Goal: Task Accomplishment & Management: Manage account settings

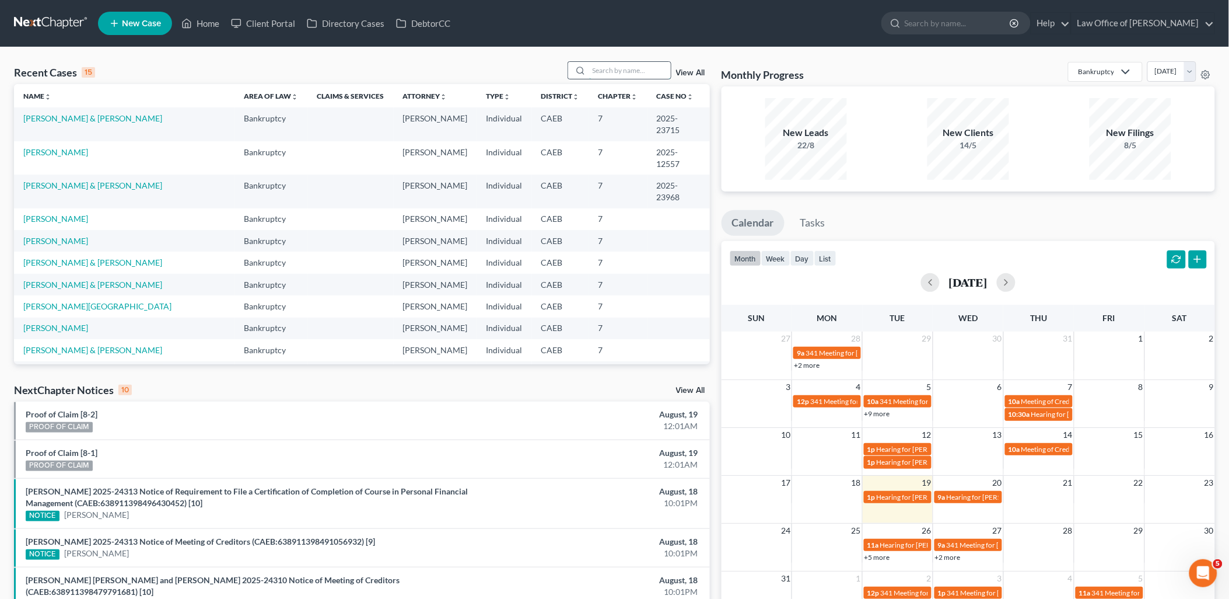
click at [630, 68] on input "search" at bounding box center [630, 70] width 82 height 17
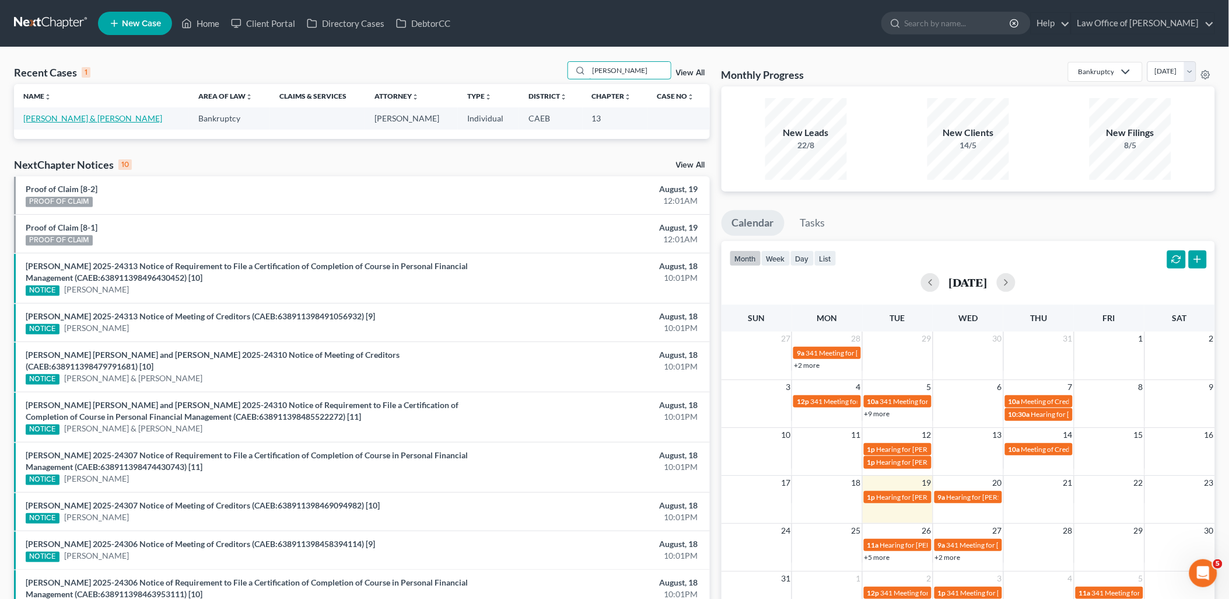
type input "[PERSON_NAME]"
click at [57, 120] on link "[PERSON_NAME] & [PERSON_NAME]" at bounding box center [92, 118] width 139 height 10
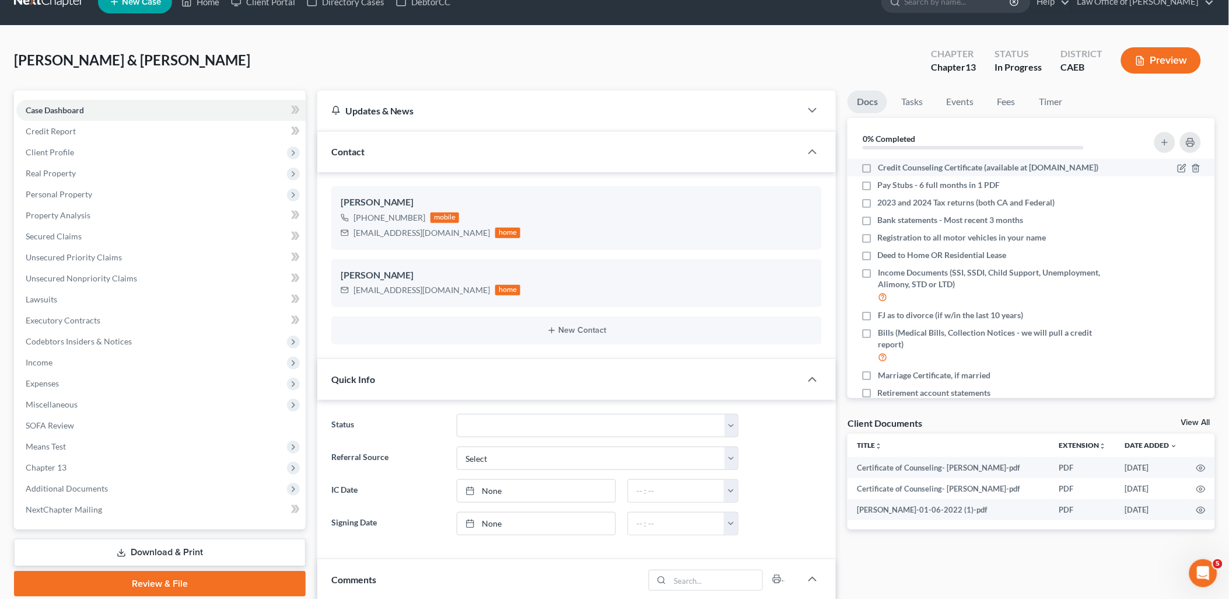
click at [878, 162] on label "Credit Counseling Certificate (available at [DOMAIN_NAME])" at bounding box center [988, 168] width 221 height 12
click at [883, 162] on input "Credit Counseling Certificate (available at [DOMAIN_NAME])" at bounding box center [887, 166] width 8 height 8
checkbox input "true"
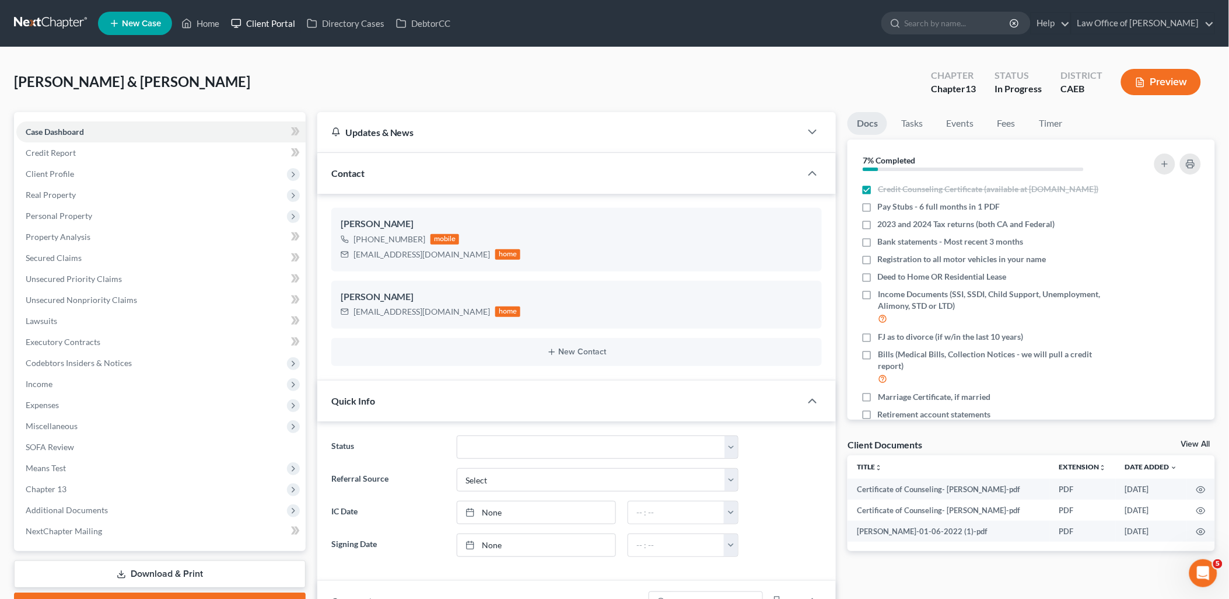
click at [270, 25] on link "Client Portal" at bounding box center [263, 23] width 76 height 21
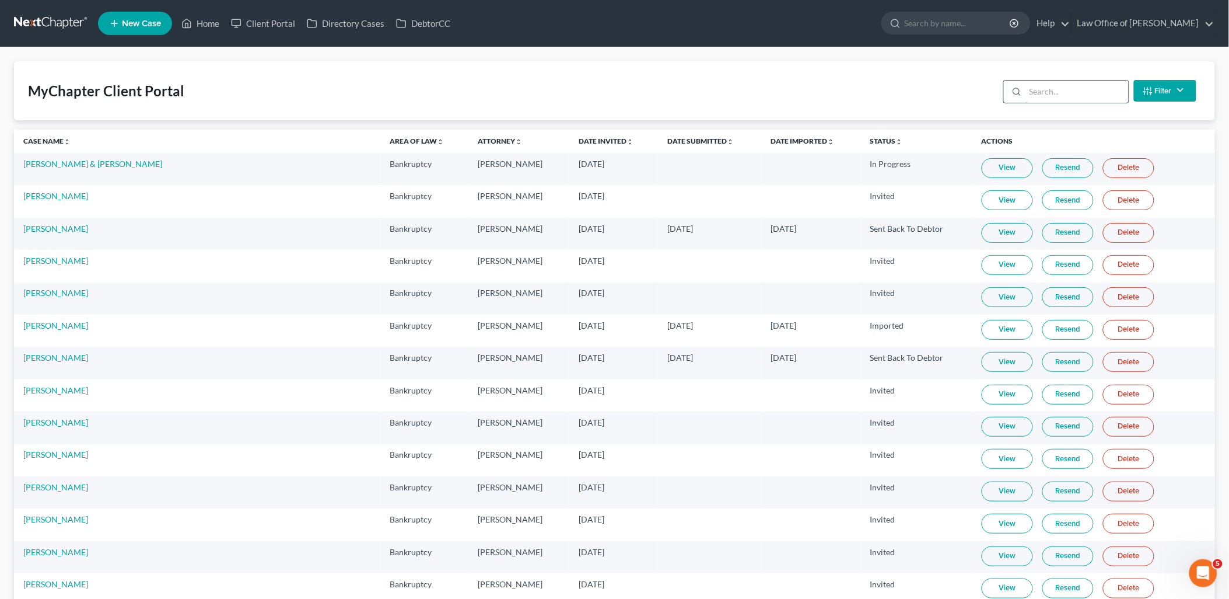
click at [1067, 92] on input "search" at bounding box center [1077, 92] width 103 height 22
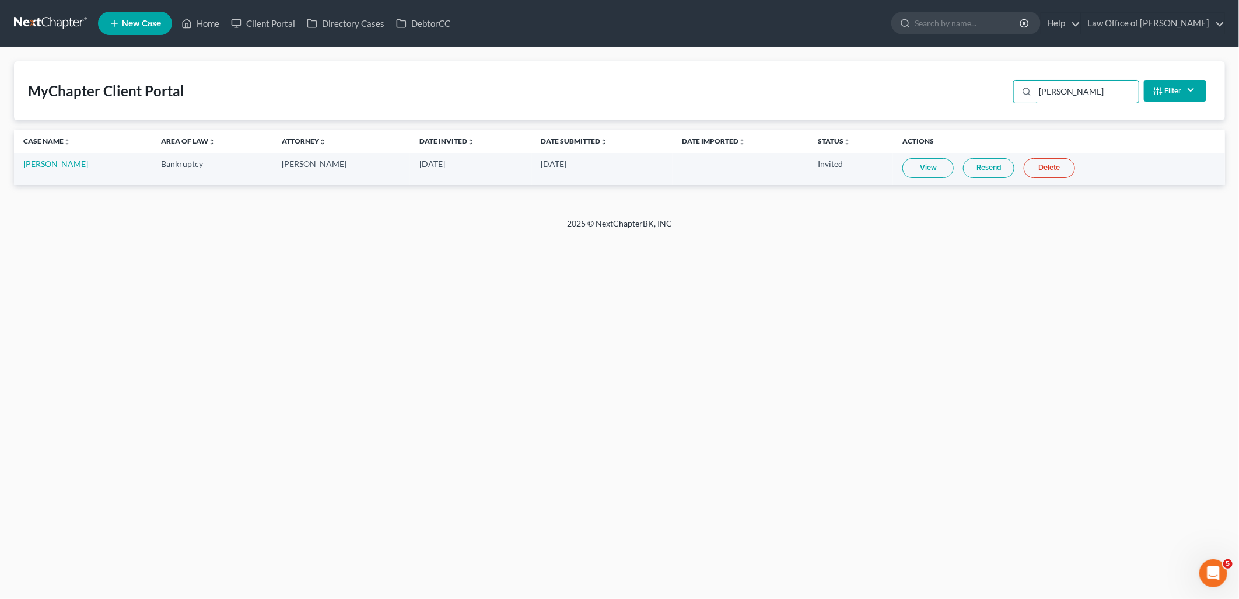
type input "[PERSON_NAME]"
click at [912, 165] on link "View" at bounding box center [928, 168] width 51 height 20
click at [208, 15] on link "Home" at bounding box center [201, 23] width 50 height 21
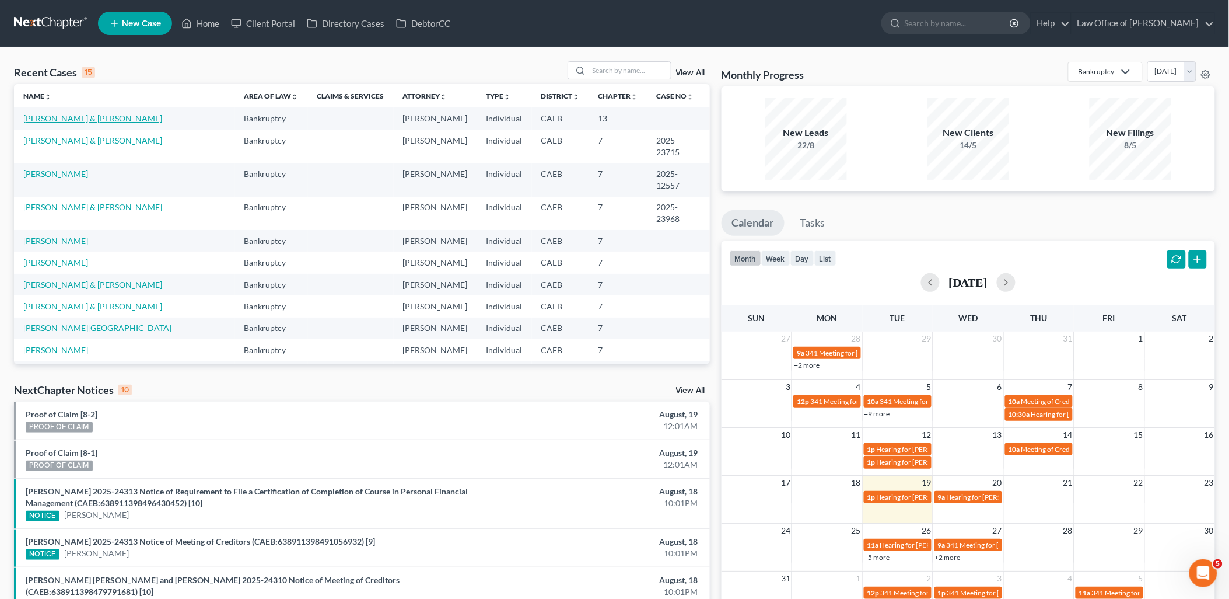
click at [51, 117] on link "[PERSON_NAME] & [PERSON_NAME]" at bounding box center [92, 118] width 139 height 10
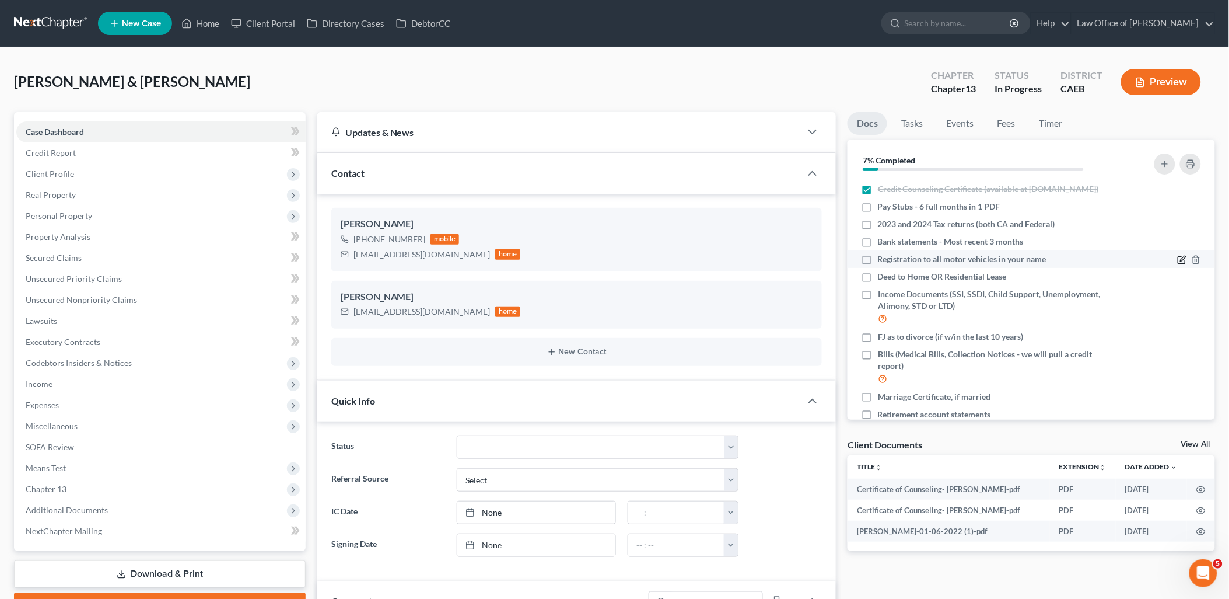
click at [1178, 264] on icon "button" at bounding box center [1182, 259] width 9 height 9
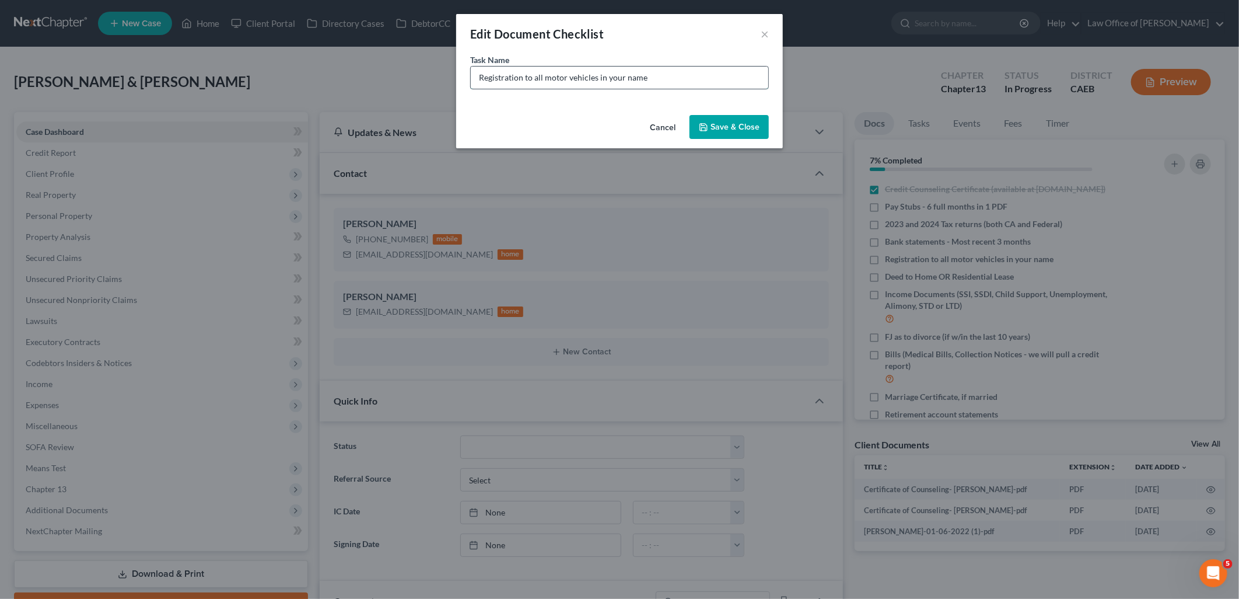
click at [478, 74] on input "Registration to all motor vehicles in your name" at bounding box center [620, 78] width 298 height 22
drag, startPoint x: 588, startPoint y: 76, endPoint x: 772, endPoint y: 84, distance: 184.5
click at [772, 84] on div "Task Name * 2022 Dodge Ram Registration to all motor vehicles in your name" at bounding box center [619, 82] width 327 height 57
type input "2022 Dodge Ram Registration"
click at [749, 131] on button "Save & Close" at bounding box center [729, 127] width 79 height 25
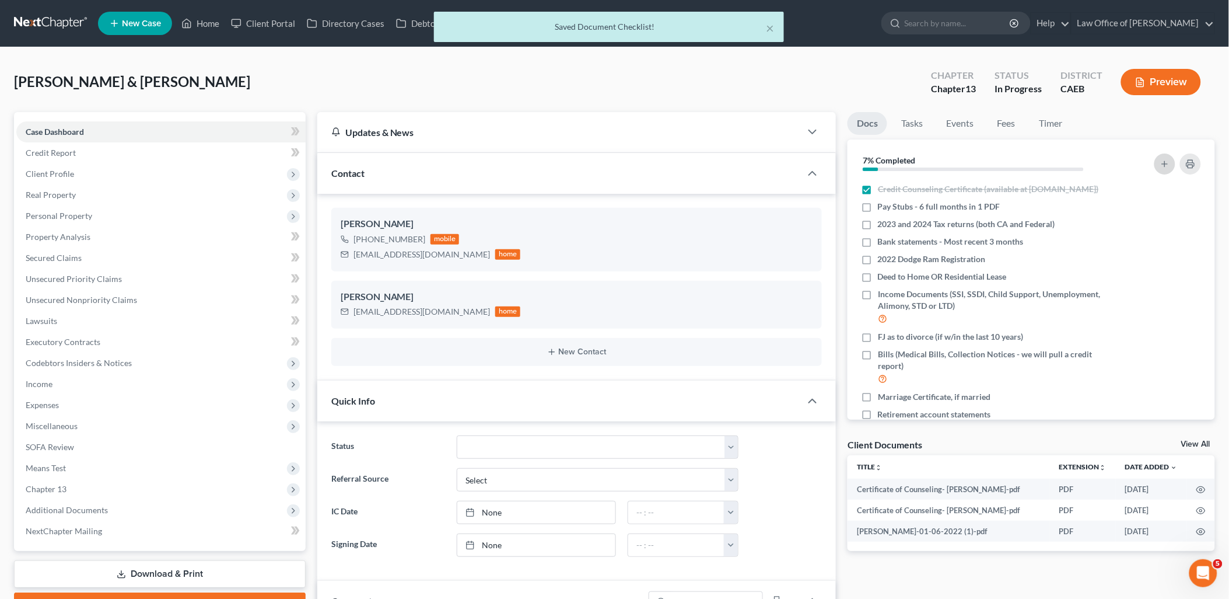
click at [1162, 167] on icon "button" at bounding box center [1164, 163] width 9 height 9
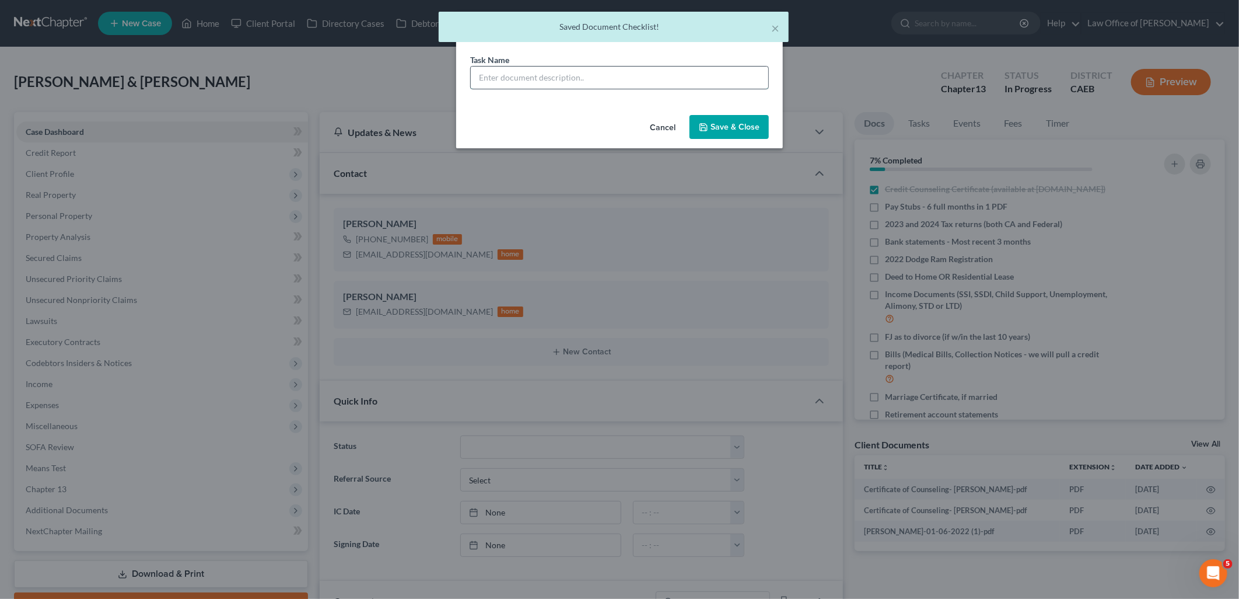
click at [681, 78] on input "text" at bounding box center [620, 78] width 298 height 22
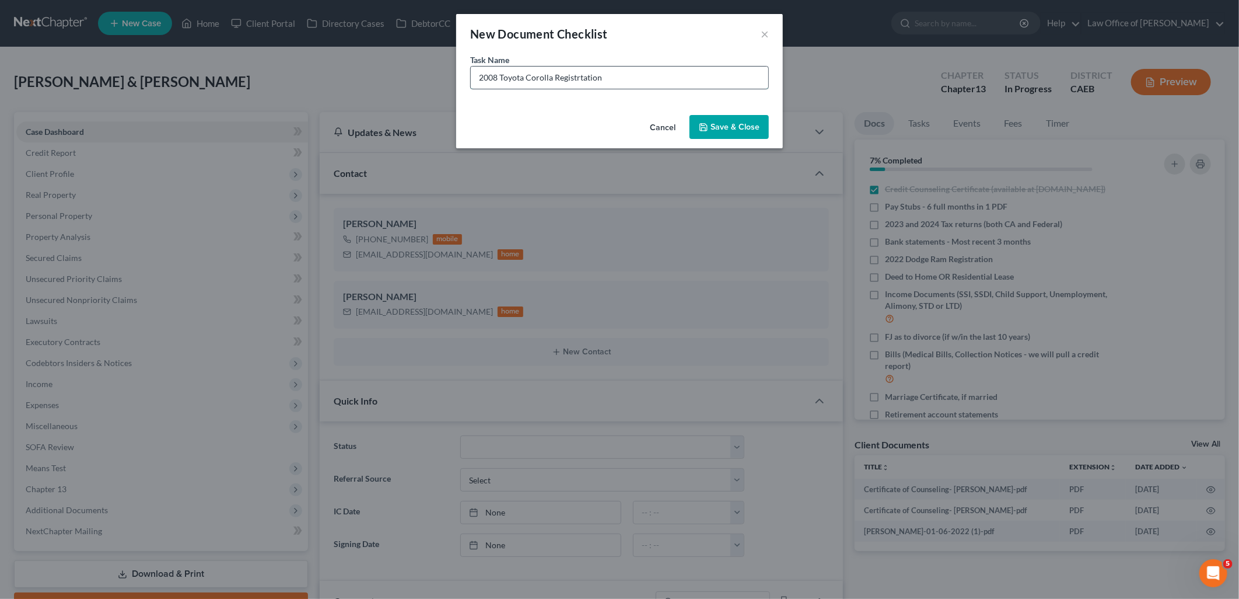
type input "2008 Toyota Corolla Registrtation"
click at [743, 125] on button "Save & Close" at bounding box center [729, 127] width 79 height 25
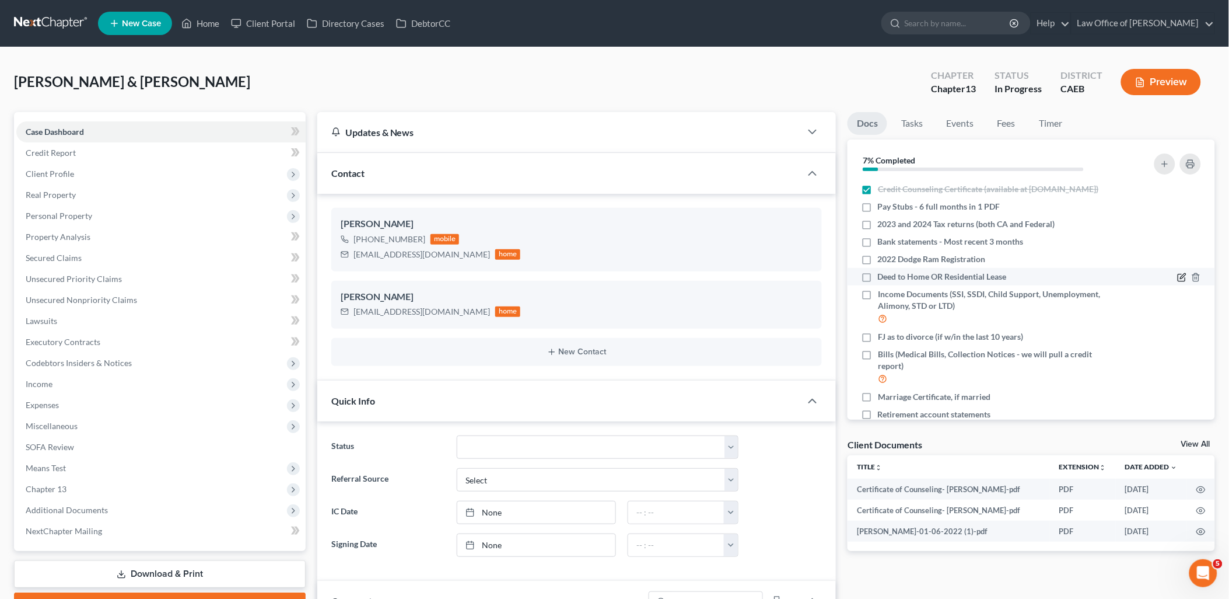
click at [1178, 282] on icon "button" at bounding box center [1182, 276] width 9 height 9
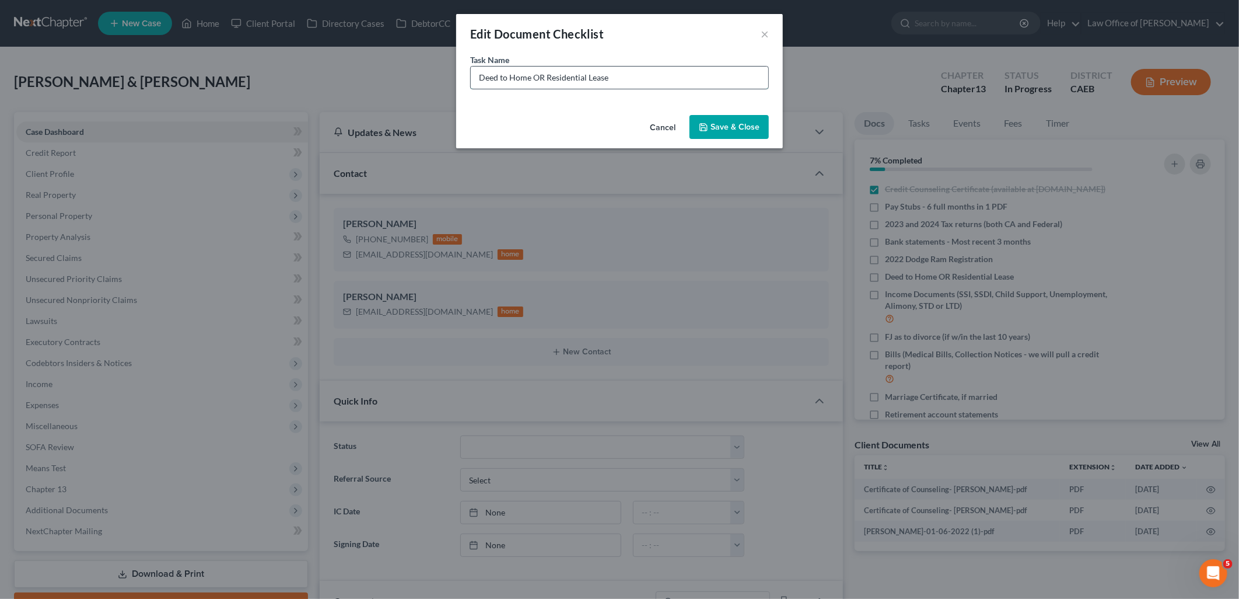
drag, startPoint x: 533, startPoint y: 72, endPoint x: 635, endPoint y: 75, distance: 101.6
click at [632, 74] on input "Deed to Home OR Residential Lease" at bounding box center [620, 78] width 298 height 22
type input "Deed to Home"
click at [740, 130] on button "Save & Close" at bounding box center [729, 127] width 79 height 25
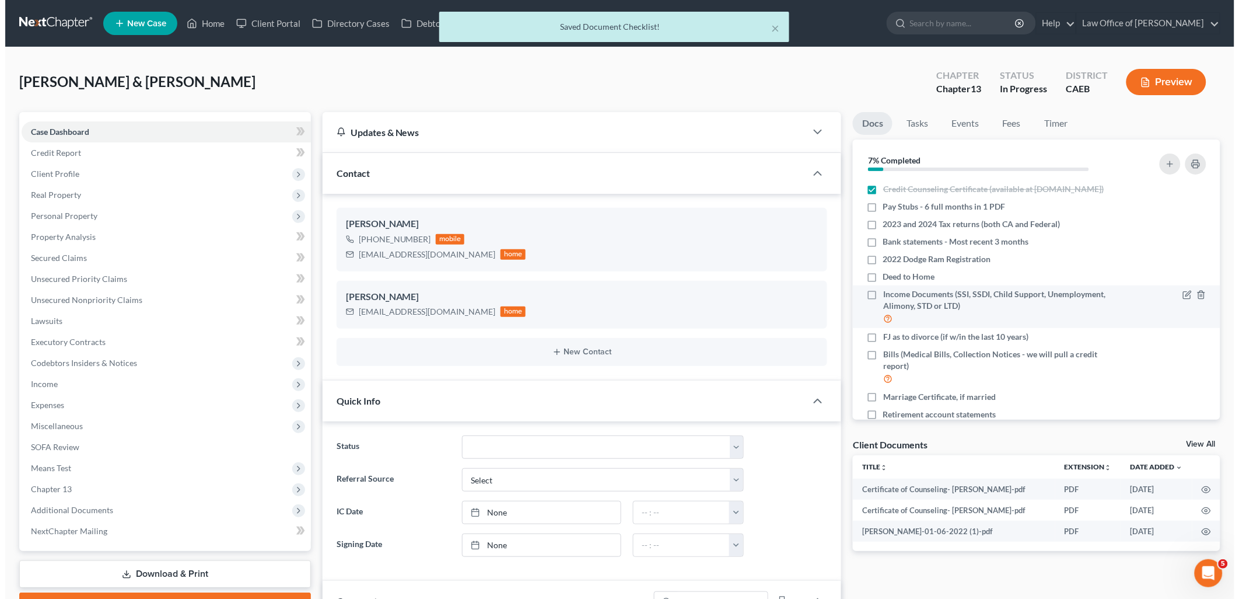
scroll to position [86, 0]
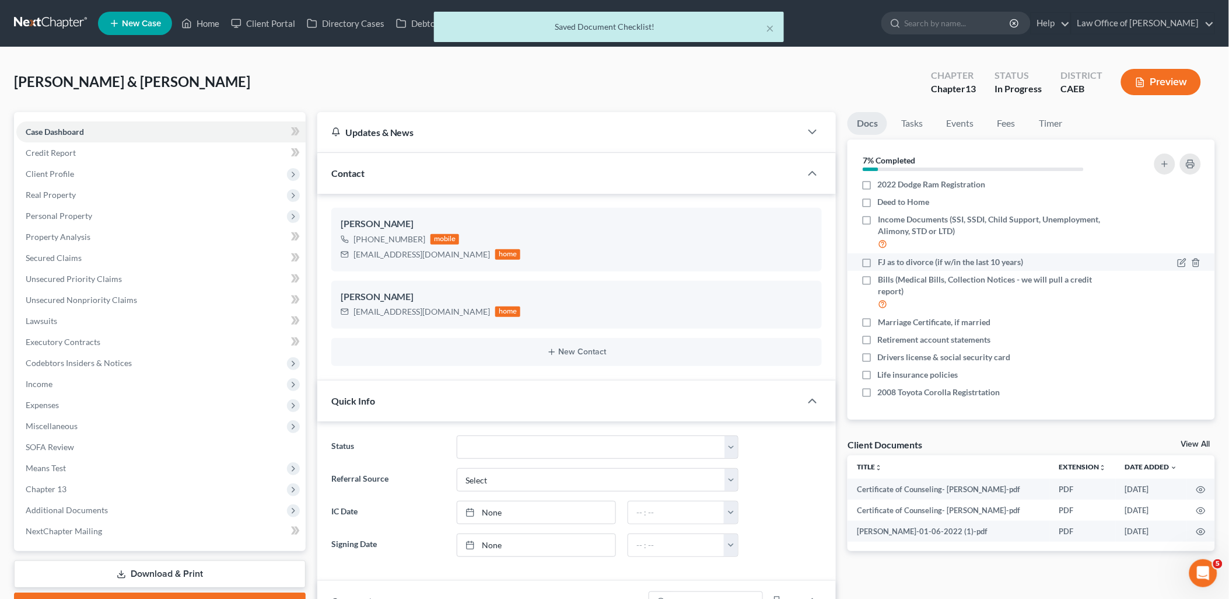
click at [878, 258] on label "FJ as to divorce (if w/in the last 10 years)" at bounding box center [950, 262] width 145 height 12
click at [883, 258] on input "FJ as to divorce (if w/in the last 10 years)" at bounding box center [887, 260] width 8 height 8
checkbox input "true"
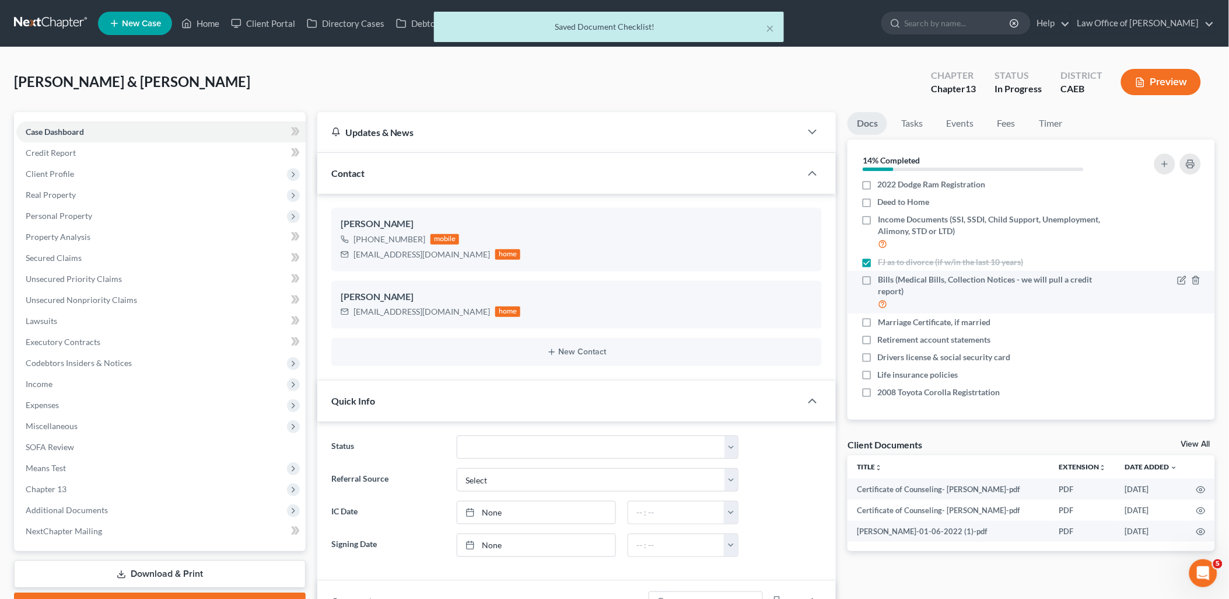
click at [878, 275] on label "Bills (Medical Bills, Collection Notices - we will pull a credit report)" at bounding box center [995, 292] width 235 height 37
click at [883, 275] on input "Bills (Medical Bills, Collection Notices - we will pull a credit report)" at bounding box center [887, 278] width 8 height 8
checkbox input "true"
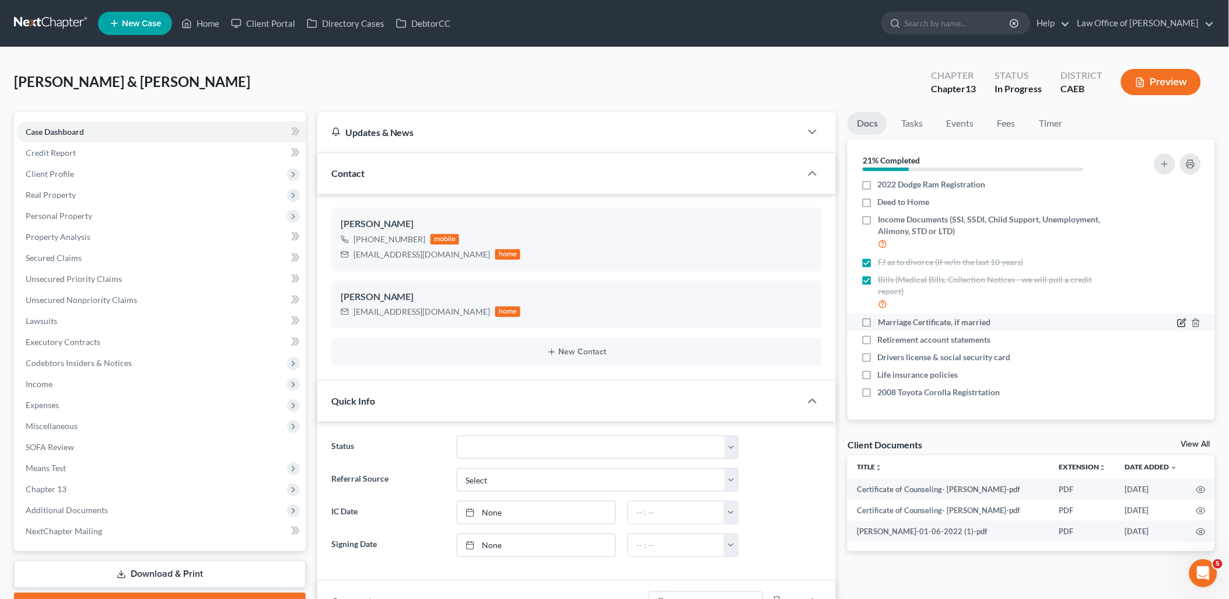
click at [1179, 326] on icon "button" at bounding box center [1182, 323] width 7 height 7
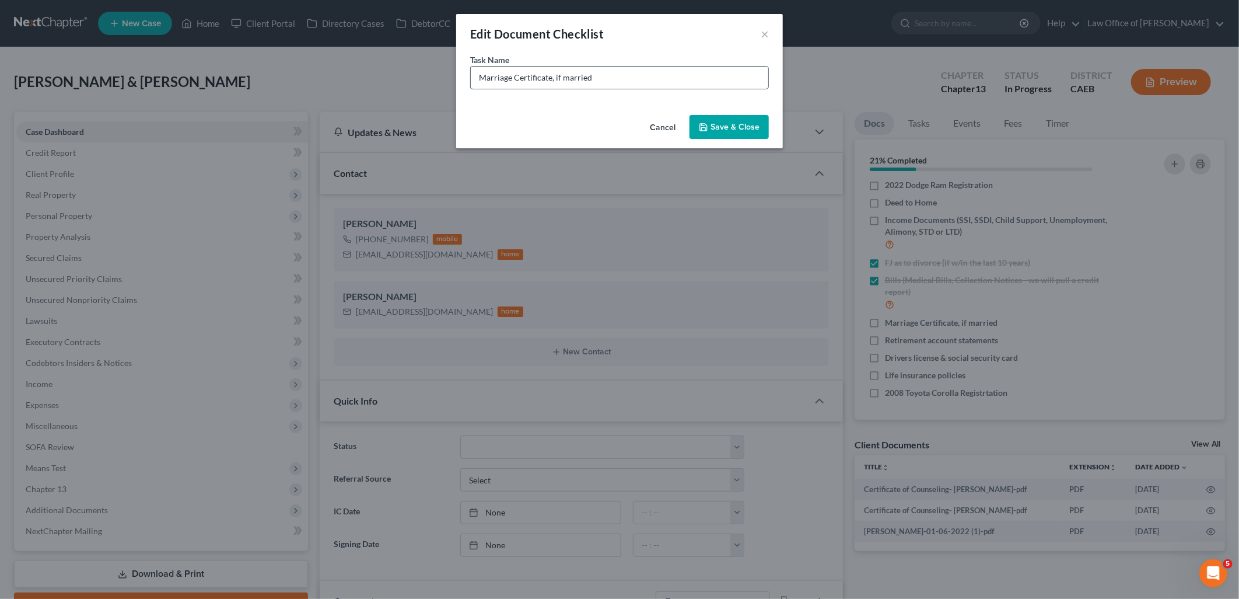
click at [706, 71] on input "Marriage Certificate, if married" at bounding box center [620, 78] width 298 height 22
type input "Marriage Certificate, if married 24 YEARS MARRIED"
click at [730, 130] on button "Save & Close" at bounding box center [729, 127] width 79 height 25
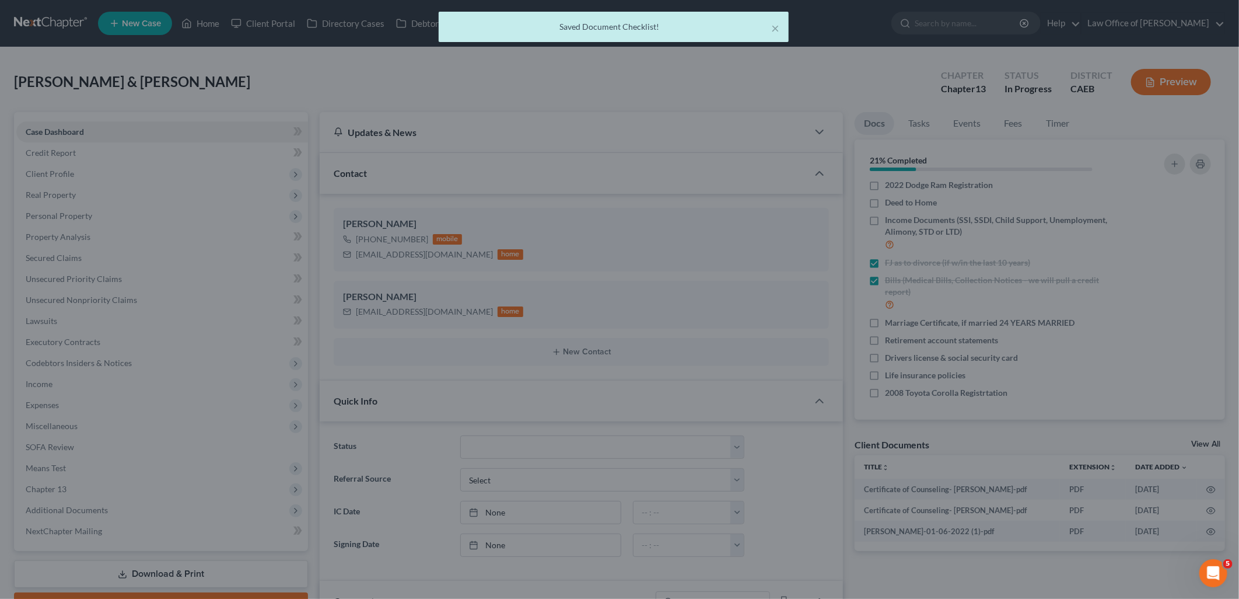
scroll to position [85, 0]
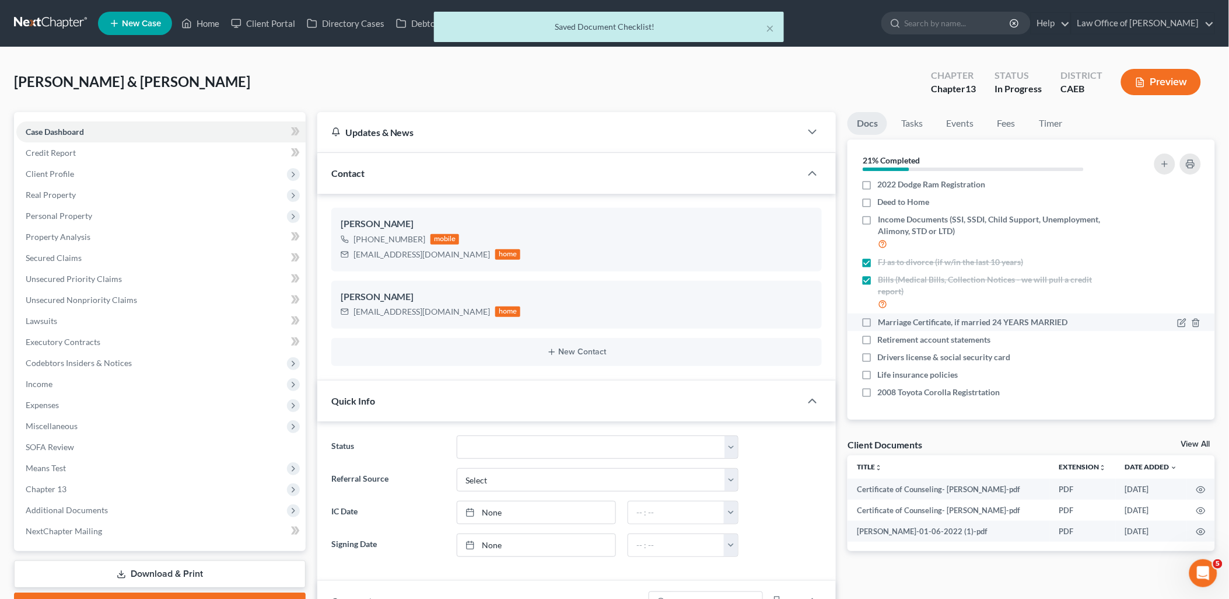
click at [878, 320] on label "Marriage Certificate, if married 24 YEARS MARRIED" at bounding box center [973, 322] width 190 height 12
click at [883, 320] on input "Marriage Certificate, if married 24 YEARS MARRIED" at bounding box center [887, 320] width 8 height 8
checkbox input "true"
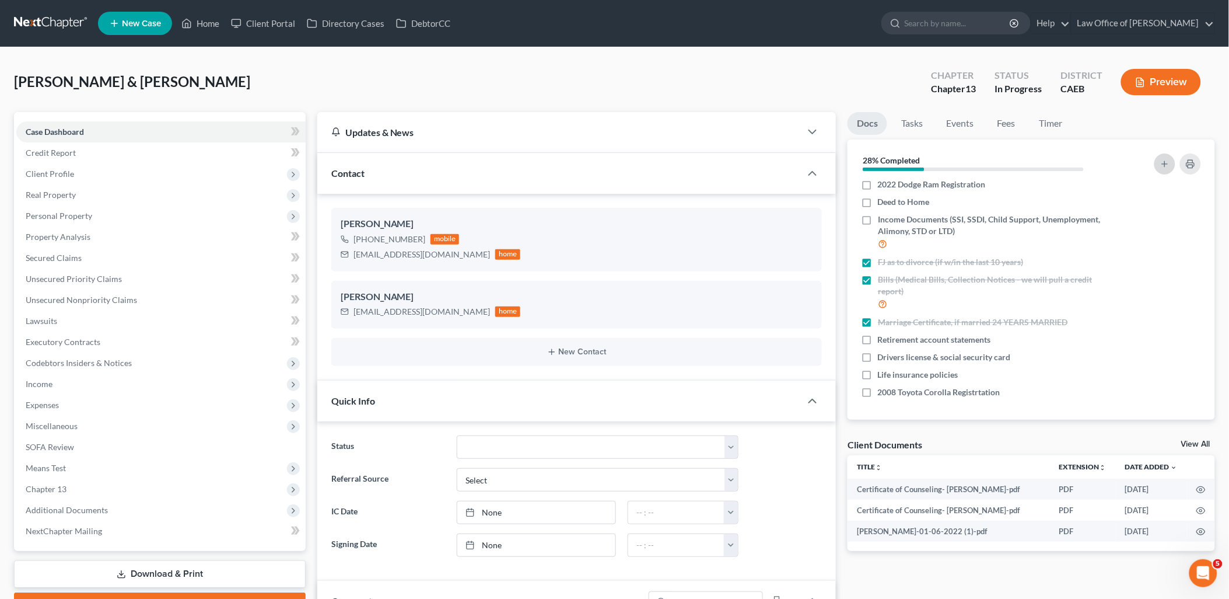
click at [1165, 165] on icon "button" at bounding box center [1164, 163] width 9 height 9
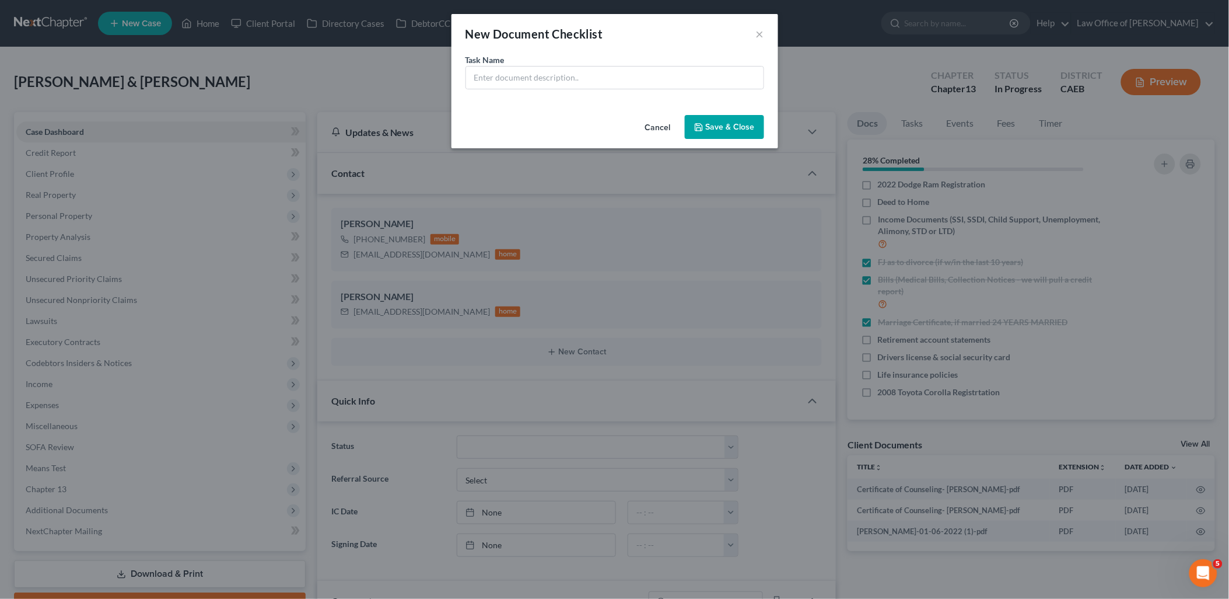
scroll to position [74, 0]
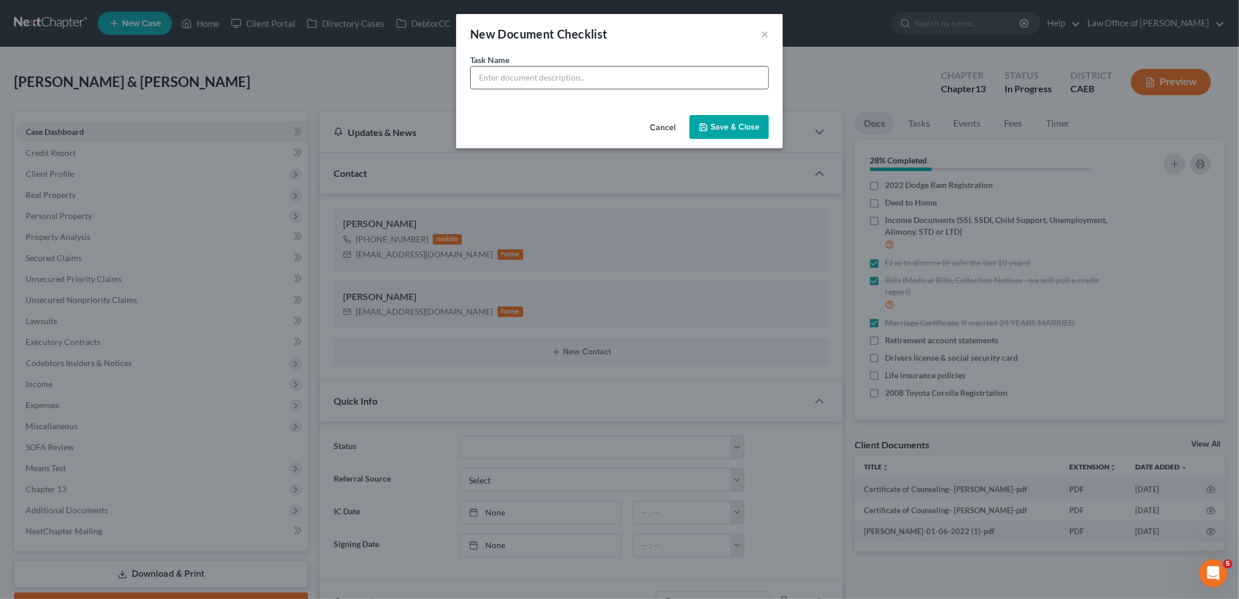
click at [653, 77] on input "text" at bounding box center [620, 78] width 298 height 22
type input "i"
type input "IRS DEBT need how much is owed for each year separately. [DATE] - [DATE]"
drag, startPoint x: 716, startPoint y: 131, endPoint x: 924, endPoint y: 153, distance: 208.4
click at [718, 130] on button "Save & Close" at bounding box center [729, 127] width 79 height 25
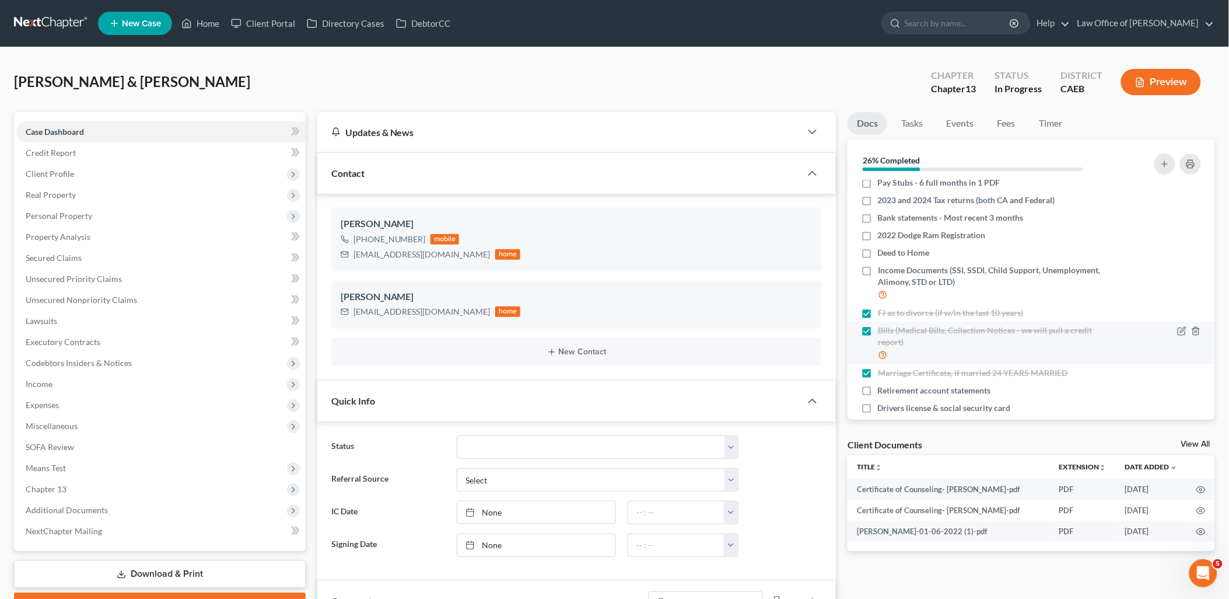
scroll to position [0, 0]
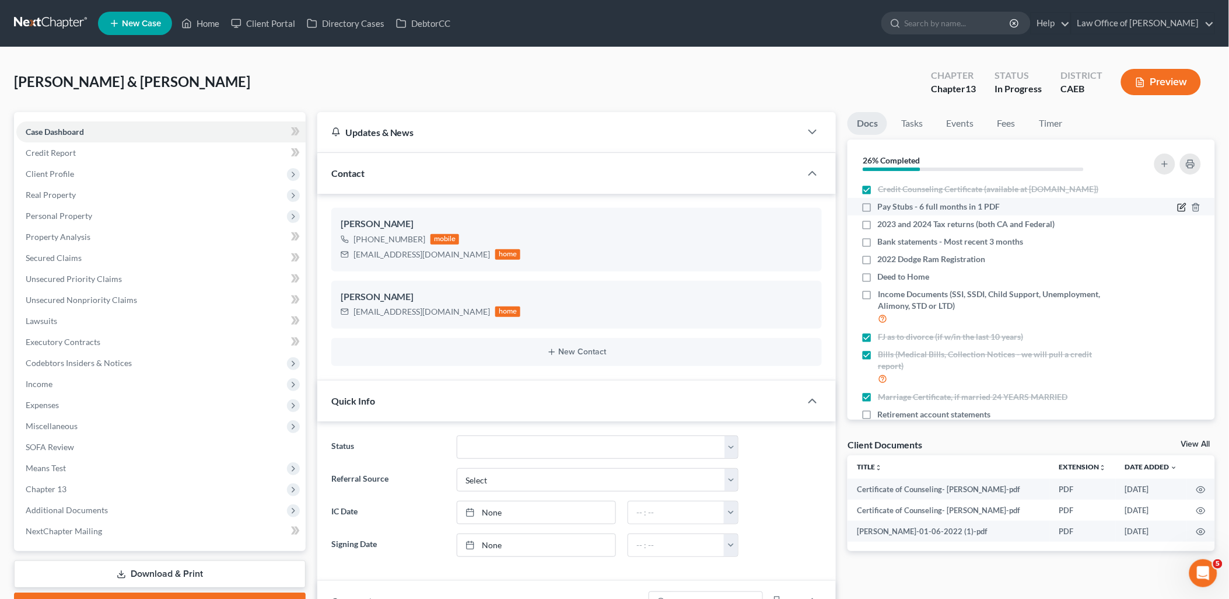
click at [1178, 212] on icon "button" at bounding box center [1182, 206] width 9 height 9
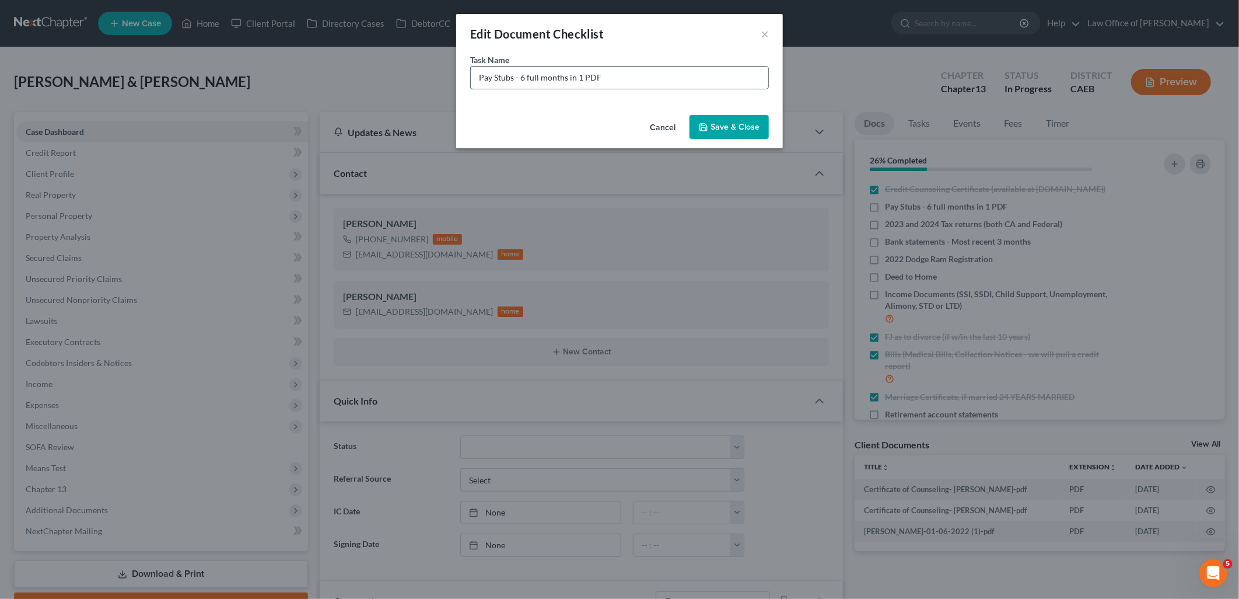
click at [677, 76] on input "Pay Stubs - 6 full months in 1 PDF" at bounding box center [620, 78] width 298 height 22
type input "Pay Stubs - 6 full months in 1 PDF ([PERSON_NAME])"
click at [753, 132] on button "Save & Close" at bounding box center [729, 127] width 79 height 25
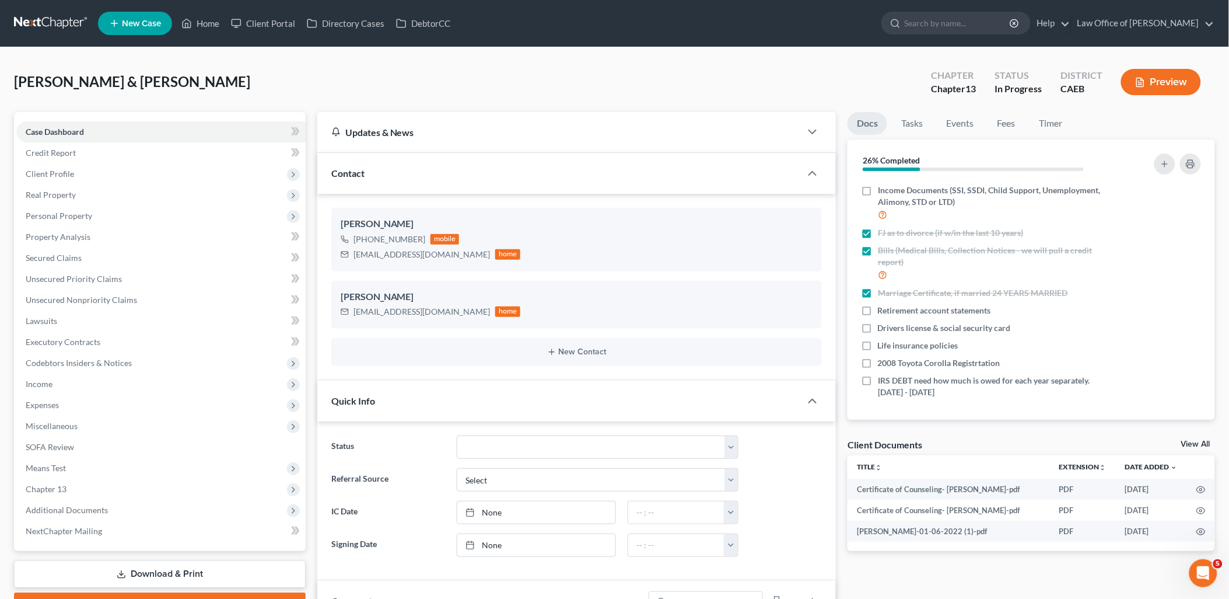
drag, startPoint x: 508, startPoint y: 80, endPoint x: 529, endPoint y: 65, distance: 26.4
click at [508, 80] on div "[PERSON_NAME] & [PERSON_NAME] Upgraded Chapter Chapter 13 Status In Progress Di…" at bounding box center [614, 86] width 1201 height 51
drag, startPoint x: 352, startPoint y: 253, endPoint x: 445, endPoint y: 249, distance: 92.3
click at [445, 249] on div "[EMAIL_ADDRESS][DOMAIN_NAME] home" at bounding box center [431, 254] width 180 height 15
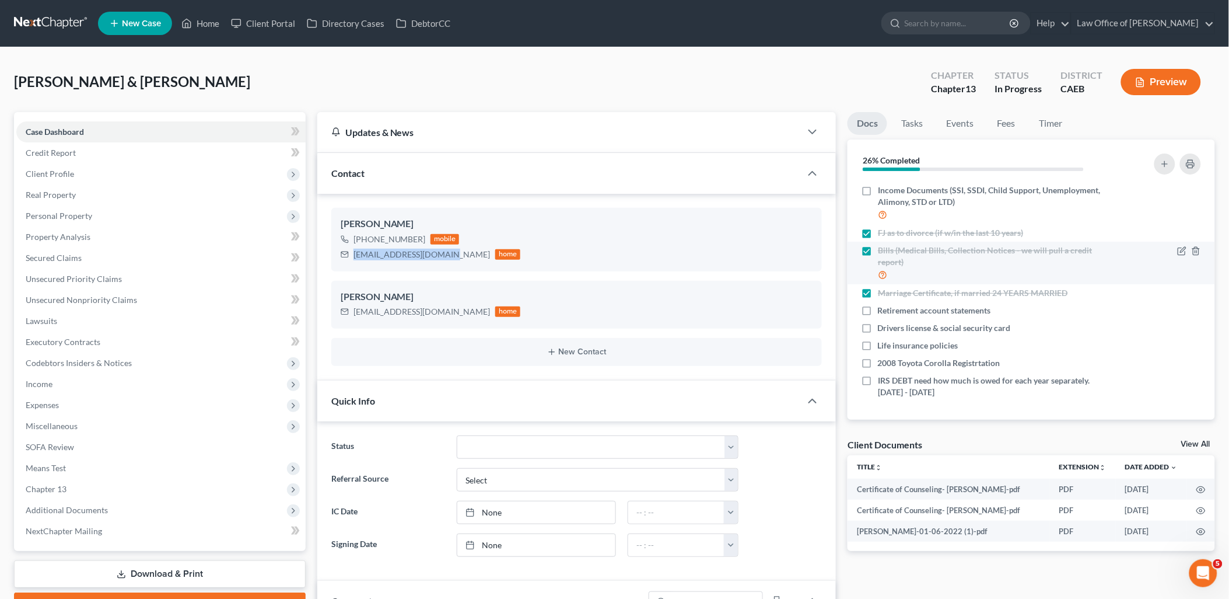
copy div "[EMAIL_ADDRESS][DOMAIN_NAME]"
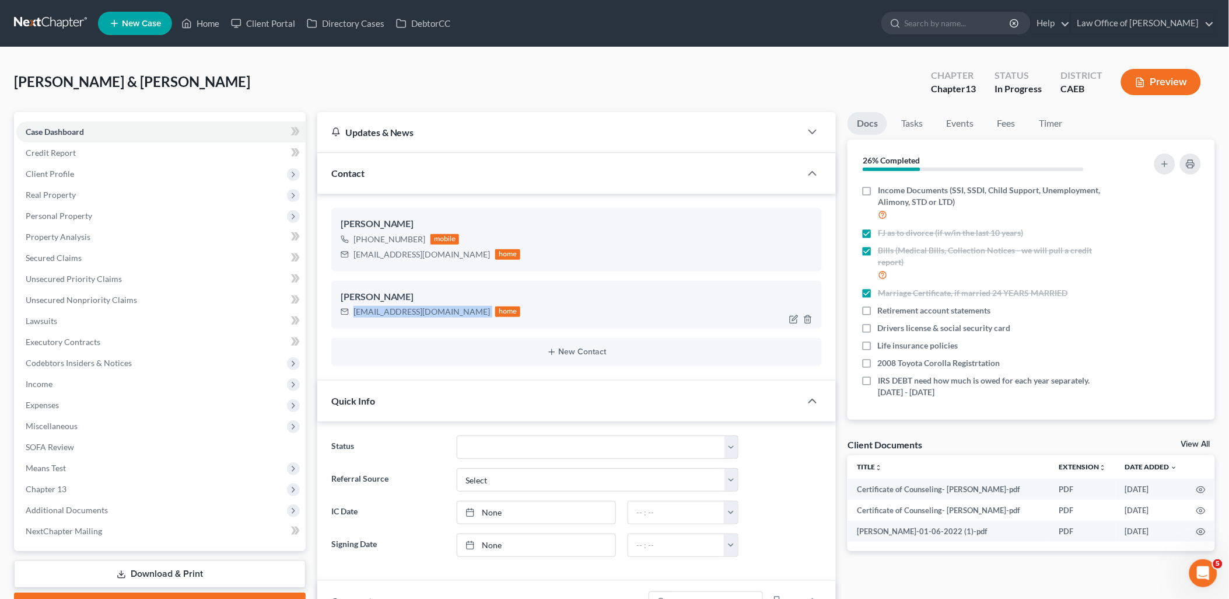
drag, startPoint x: 354, startPoint y: 310, endPoint x: 442, endPoint y: 317, distance: 88.3
click at [442, 317] on div "[EMAIL_ADDRESS][DOMAIN_NAME] home" at bounding box center [431, 311] width 180 height 15
copy div "[EMAIL_ADDRESS][DOMAIN_NAME]"
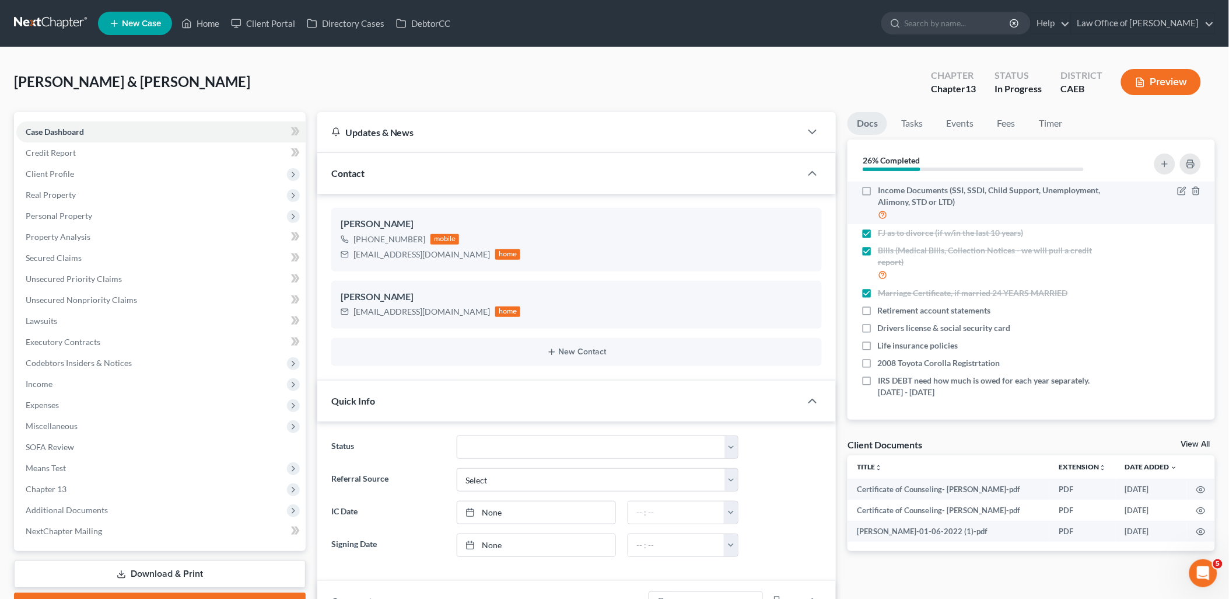
click at [878, 189] on label "Income Documents (SSI, SSDI, Child Support, Unemployment, Alimony, STD or LTD)" at bounding box center [995, 202] width 235 height 37
click at [883, 189] on input "Income Documents (SSI, SSDI, Child Support, Unemployment, Alimony, STD or LTD)" at bounding box center [887, 188] width 8 height 8
checkbox input "true"
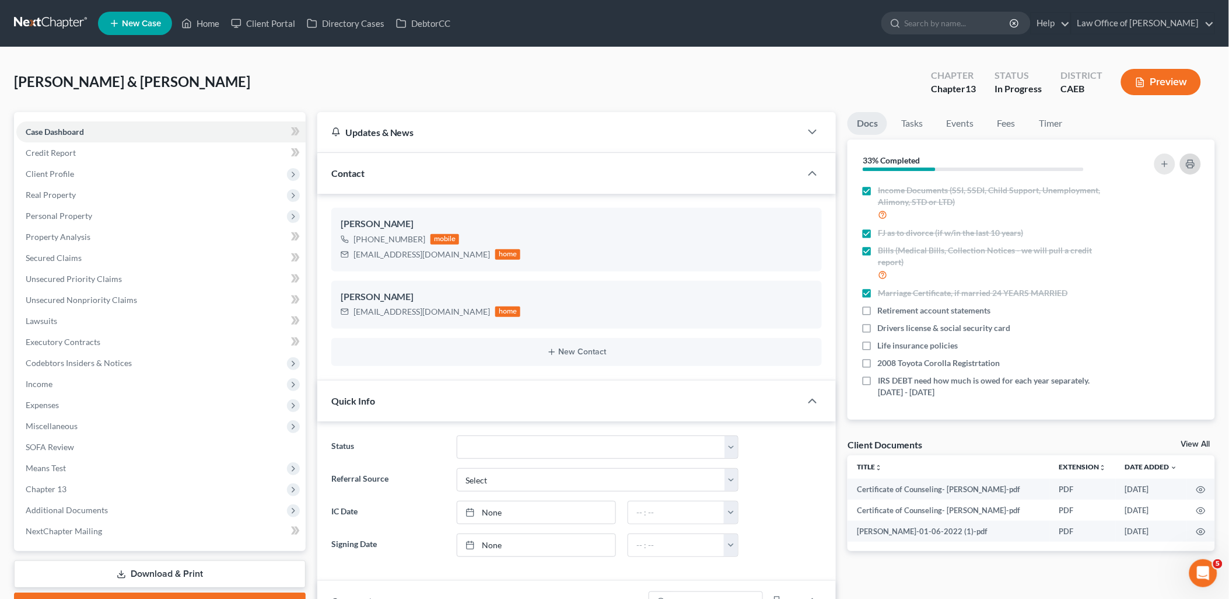
click at [1193, 165] on rect "button" at bounding box center [1190, 166] width 5 height 3
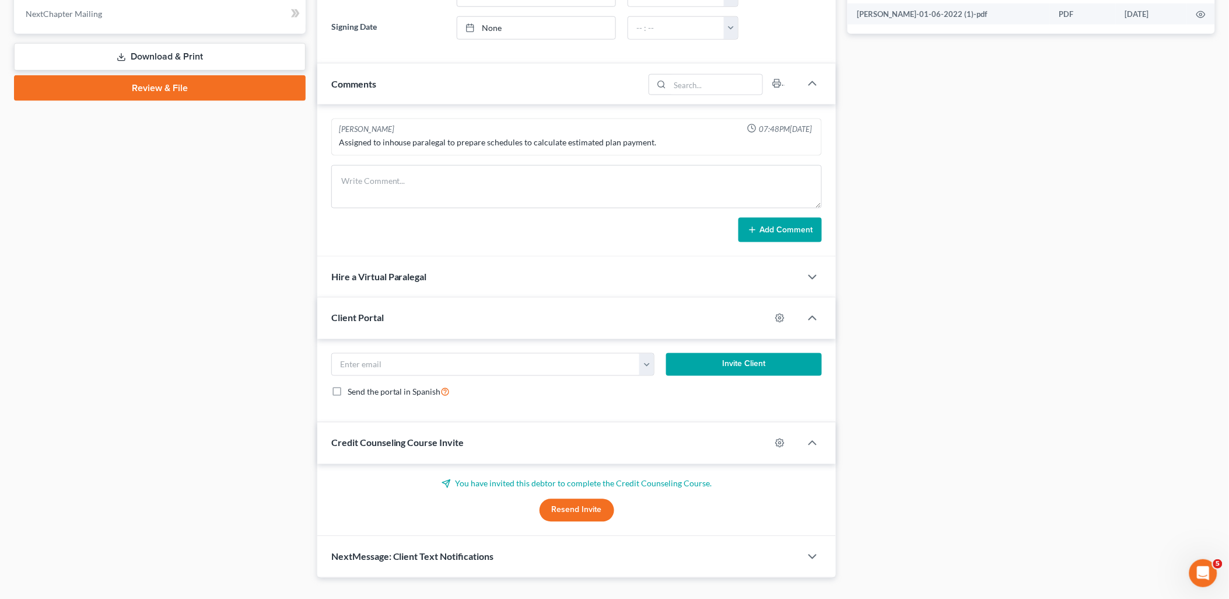
scroll to position [518, 0]
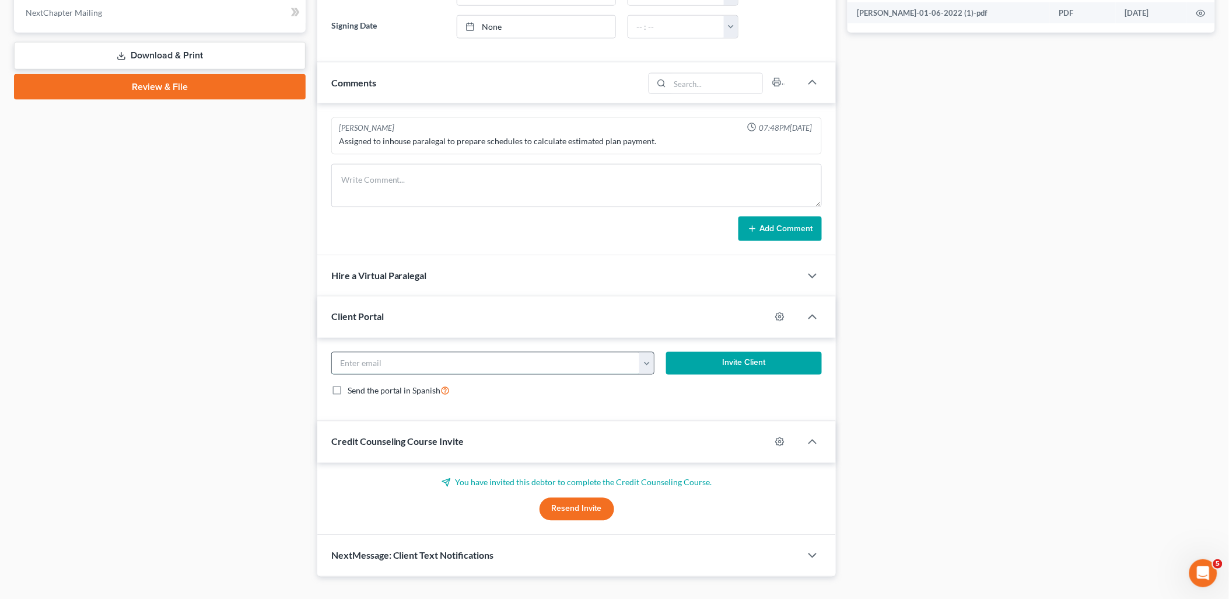
click at [488, 361] on input "email" at bounding box center [486, 363] width 309 height 22
click at [648, 363] on button "button" at bounding box center [646, 363] width 15 height 22
click at [688, 410] on link "[EMAIL_ADDRESS][DOMAIN_NAME]" at bounding box center [719, 408] width 159 height 20
type input "[EMAIL_ADDRESS][DOMAIN_NAME]"
click at [720, 363] on button "Invite Client" at bounding box center [744, 363] width 156 height 23
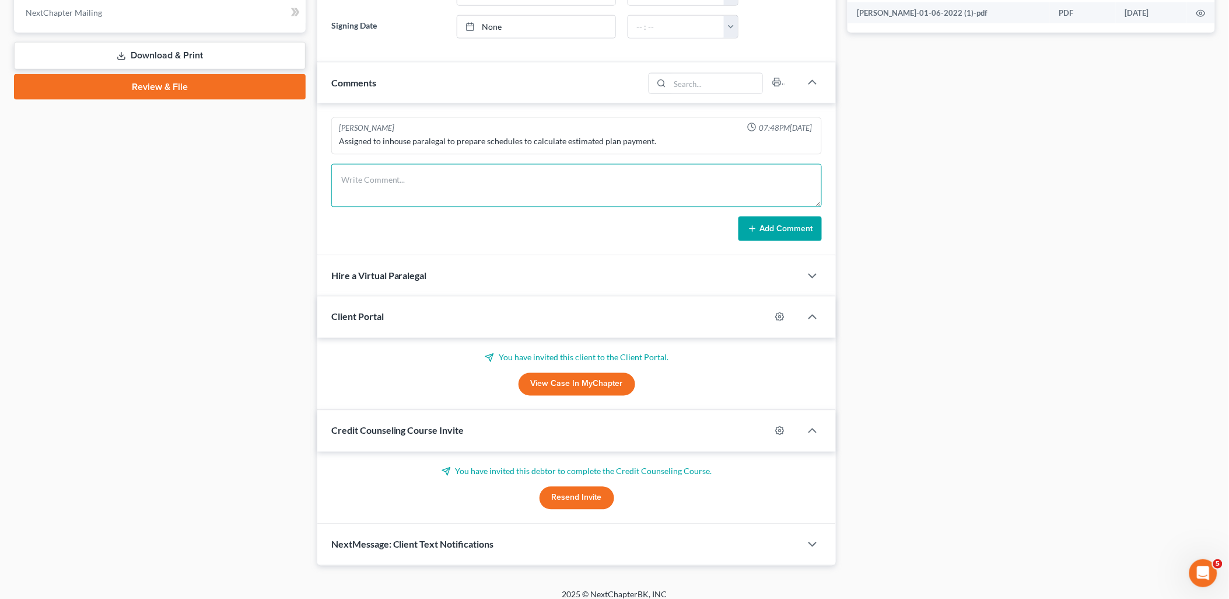
click at [404, 170] on textarea at bounding box center [576, 185] width 491 height 43
paste textarea "Good Morning [PERSON_NAME] & [PERSON_NAME], I have been assigned to assist Atto…"
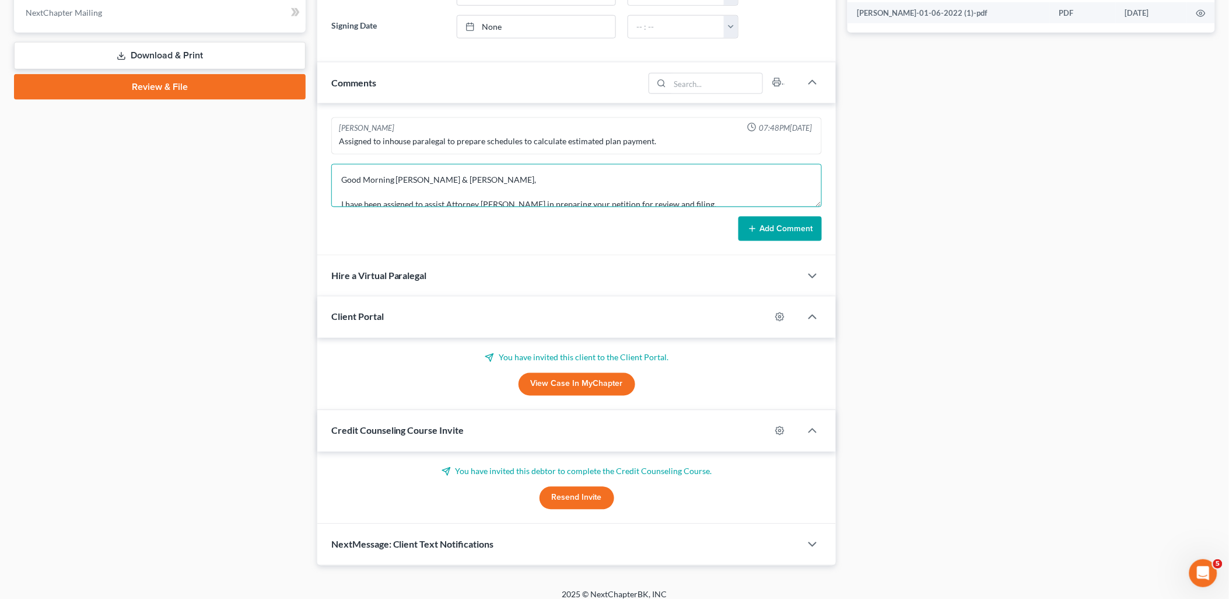
scroll to position [137, 0]
type textarea "Good Morning [PERSON_NAME] & [PERSON_NAME], I have been assigned to assist Atto…"
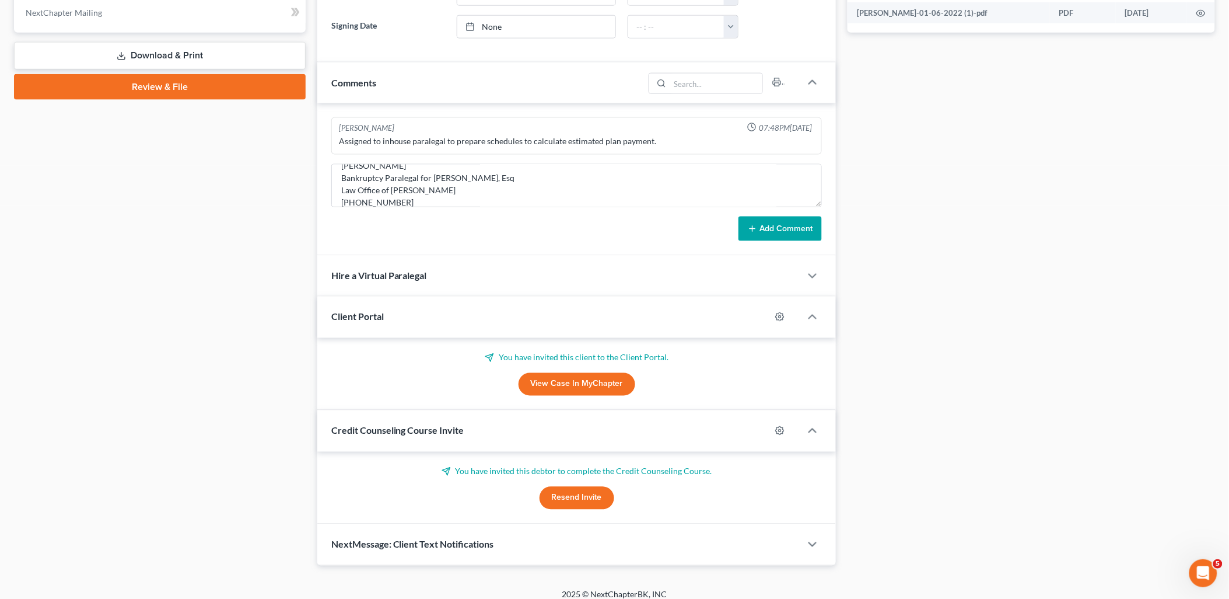
click at [791, 225] on button "Add Comment" at bounding box center [780, 228] width 83 height 25
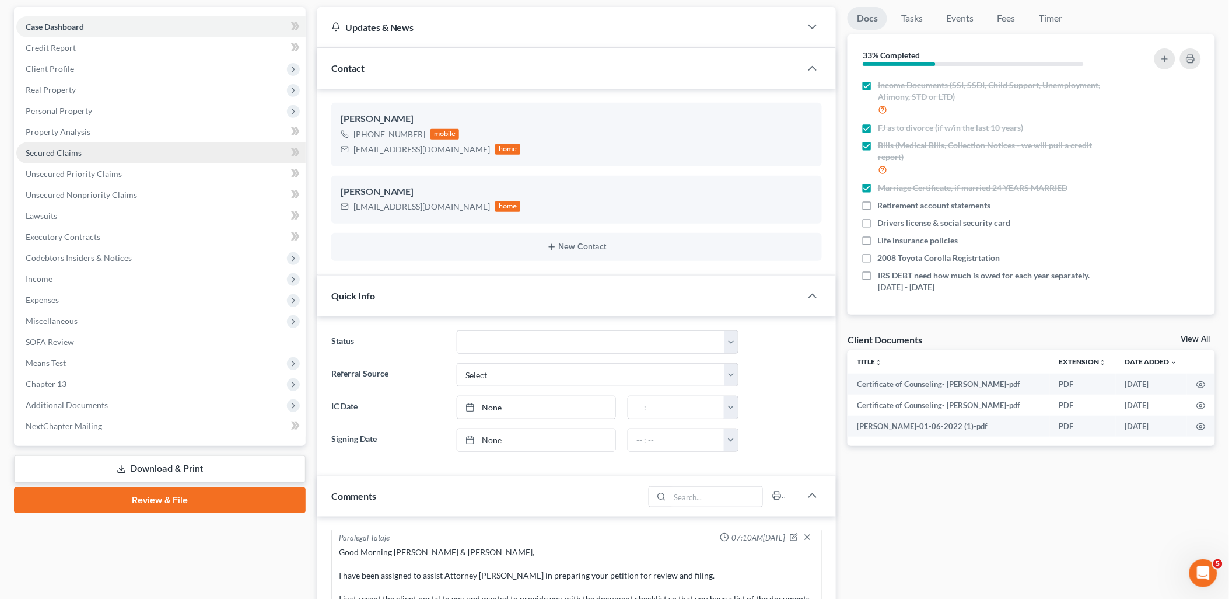
scroll to position [0, 0]
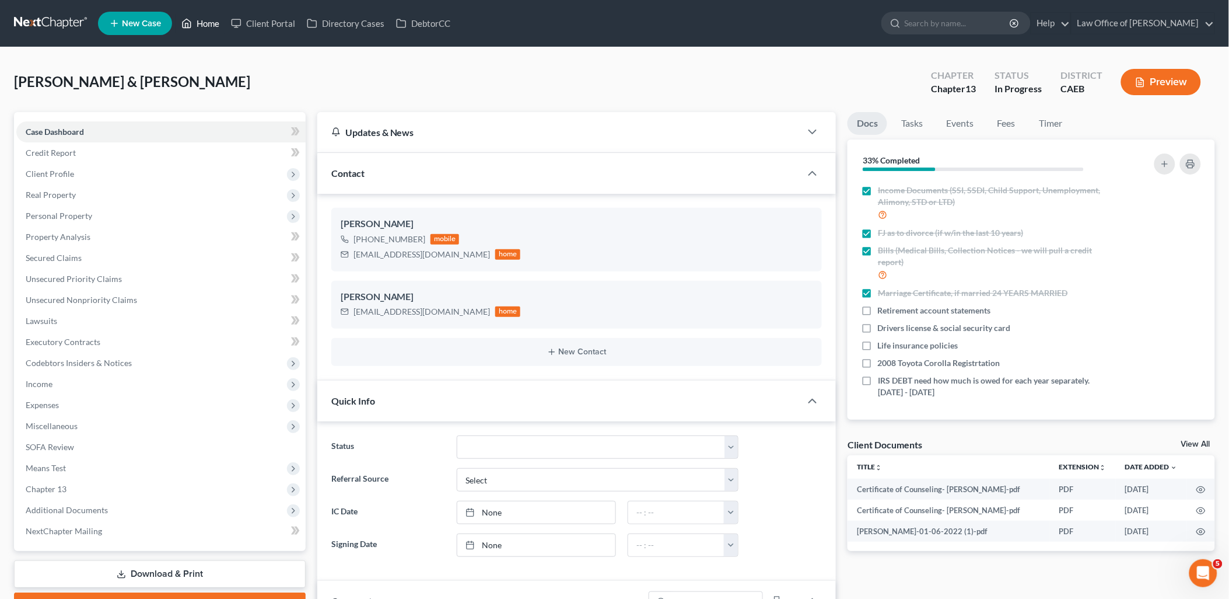
click at [211, 22] on link "Home" at bounding box center [201, 23] width 50 height 21
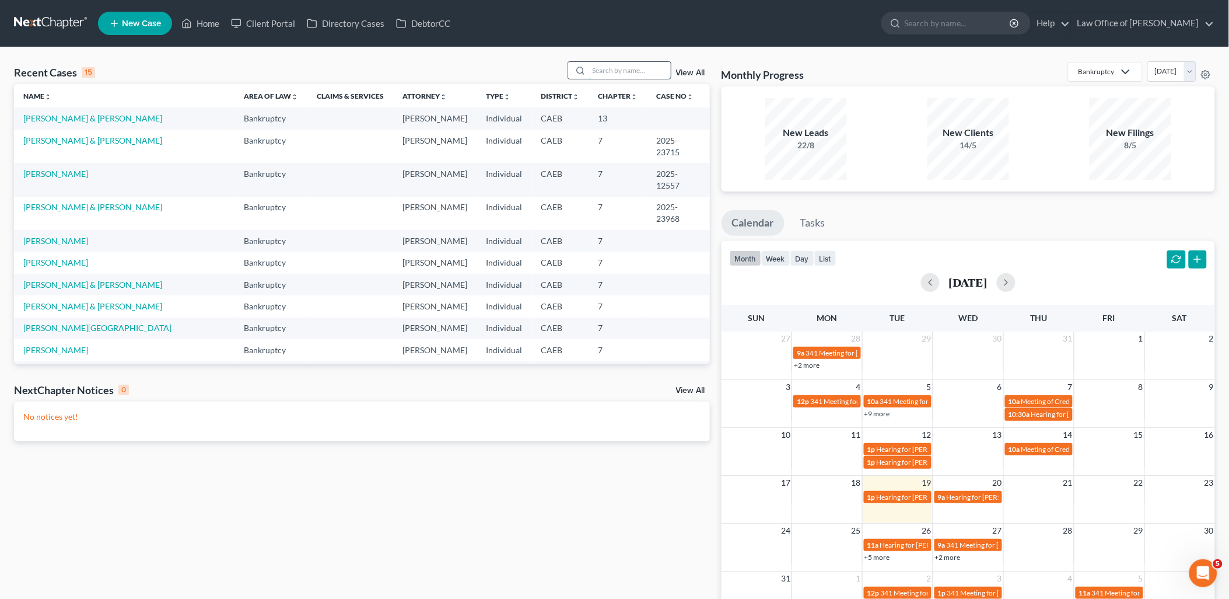
click at [631, 69] on input "search" at bounding box center [630, 70] width 82 height 17
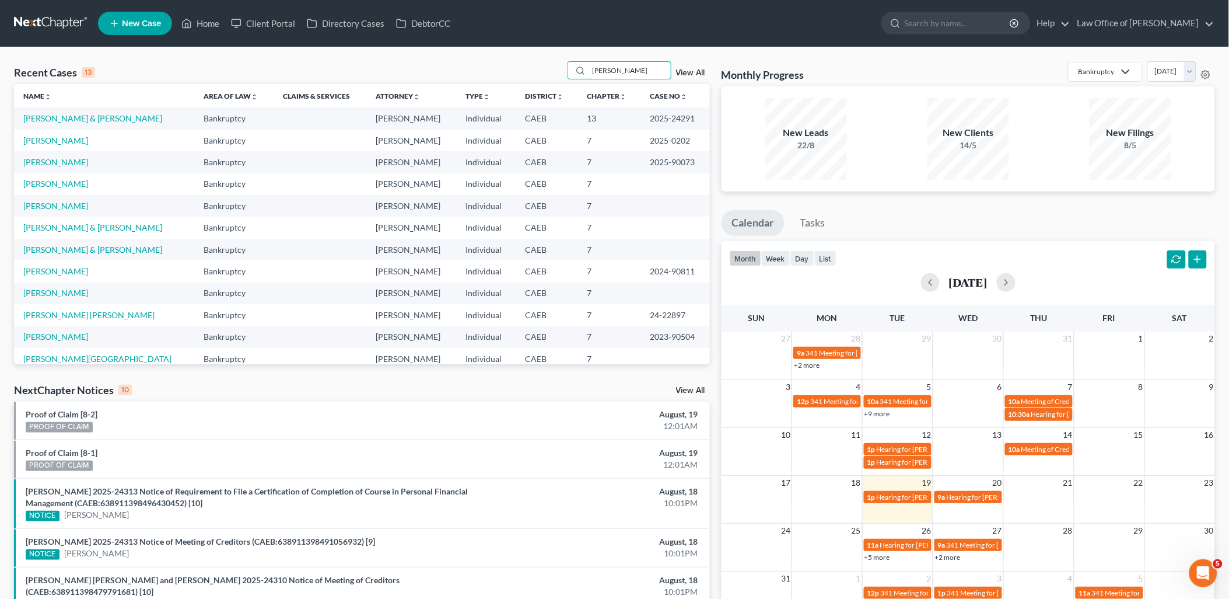
type input "[PERSON_NAME]"
click at [60, 120] on link "[PERSON_NAME] & [PERSON_NAME]" at bounding box center [92, 118] width 139 height 10
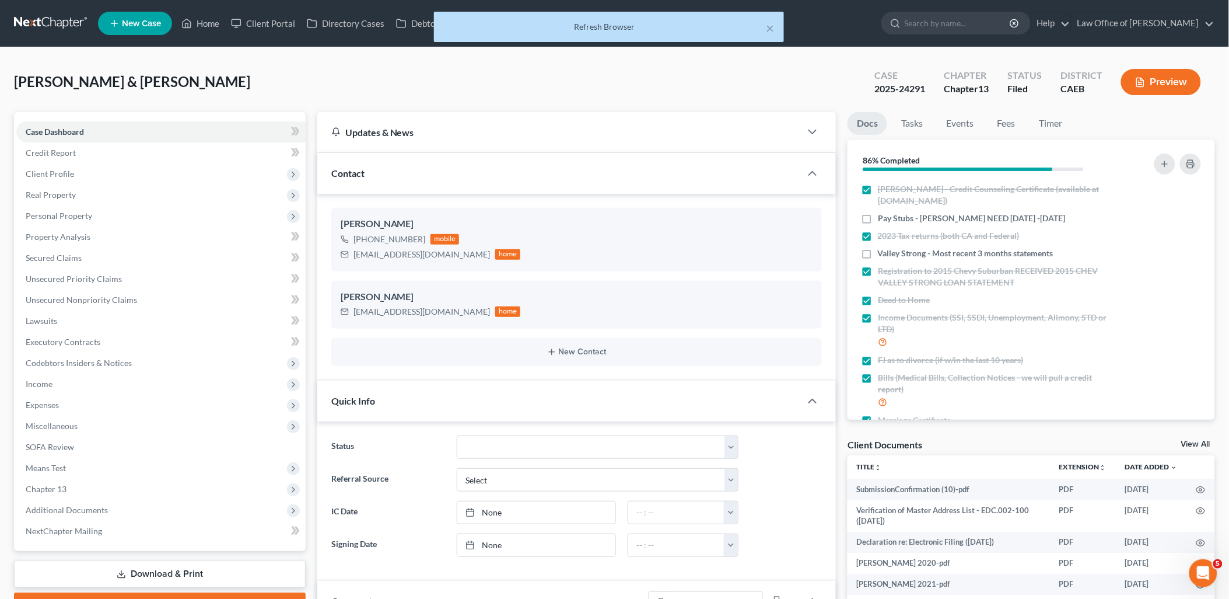
scroll to position [1057, 0]
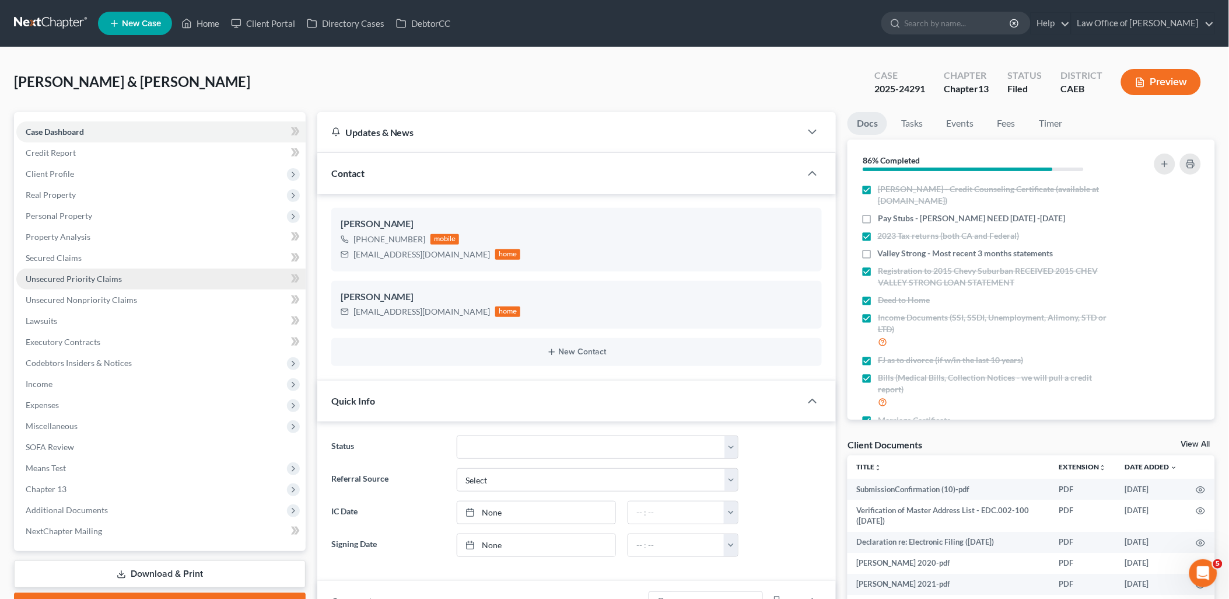
drag, startPoint x: 41, startPoint y: 275, endPoint x: 89, endPoint y: 268, distance: 48.3
click at [41, 275] on span "Unsecured Priority Claims" at bounding box center [74, 279] width 96 height 10
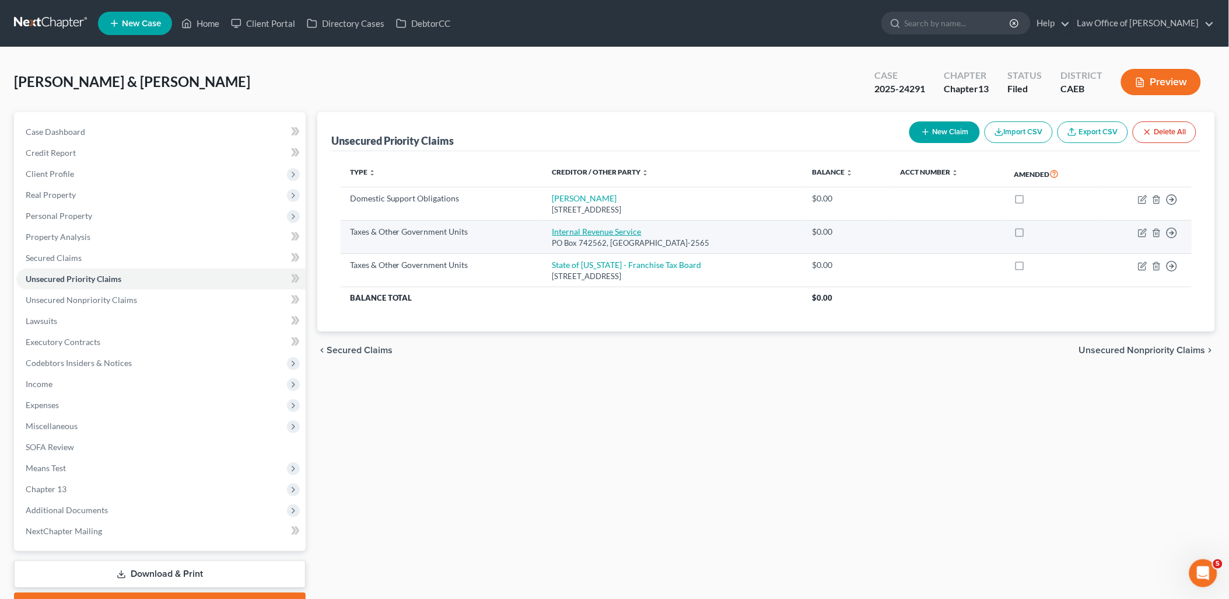
click at [606, 230] on link "Internal Revenue Service" at bounding box center [597, 231] width 89 height 10
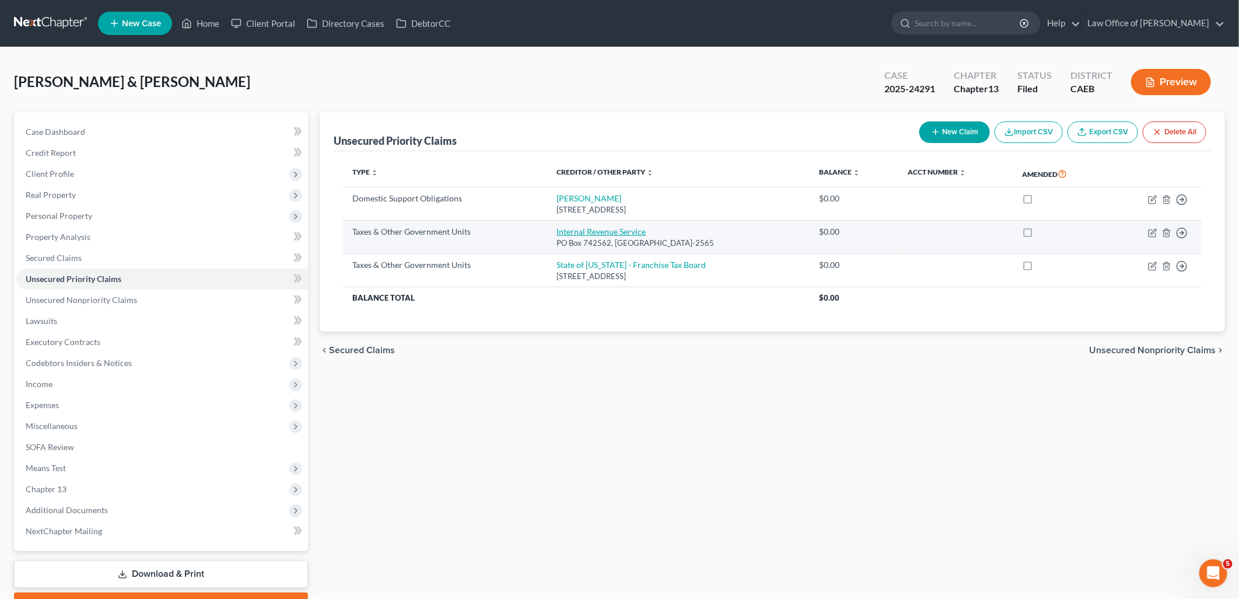
select select "0"
select select "36"
select select "4"
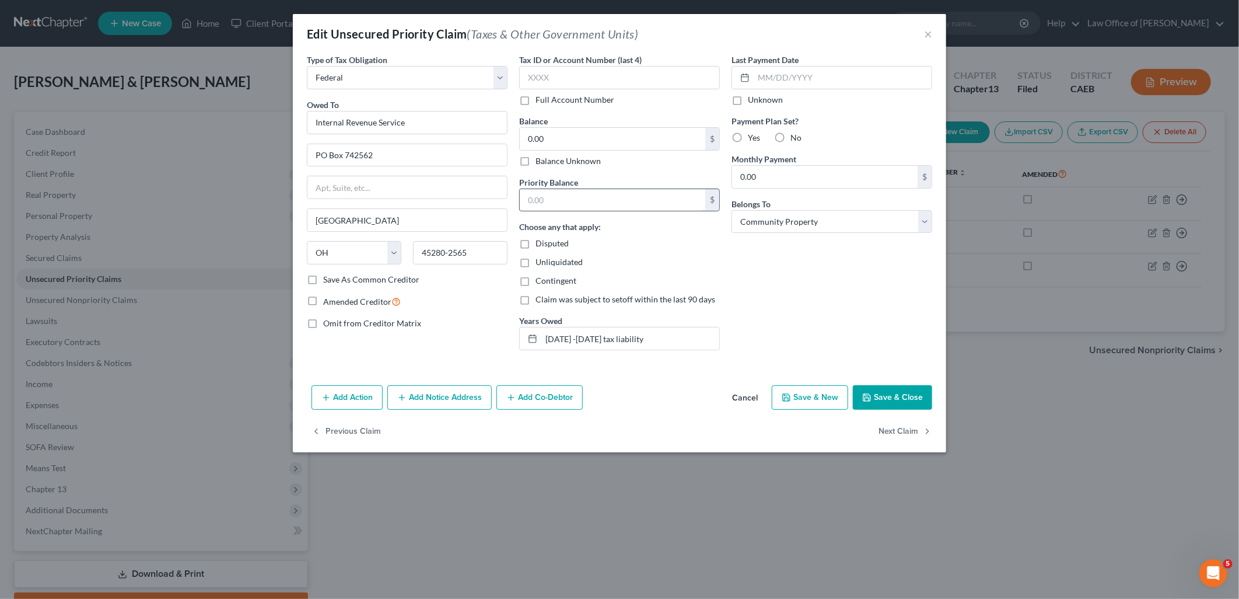
click at [571, 195] on input "text" at bounding box center [613, 200] width 186 height 22
click at [569, 131] on input "0.00" at bounding box center [613, 139] width 186 height 22
type input "61,534.46"
click at [576, 202] on input "text" at bounding box center [613, 200] width 186 height 22
type input "61,534.46"
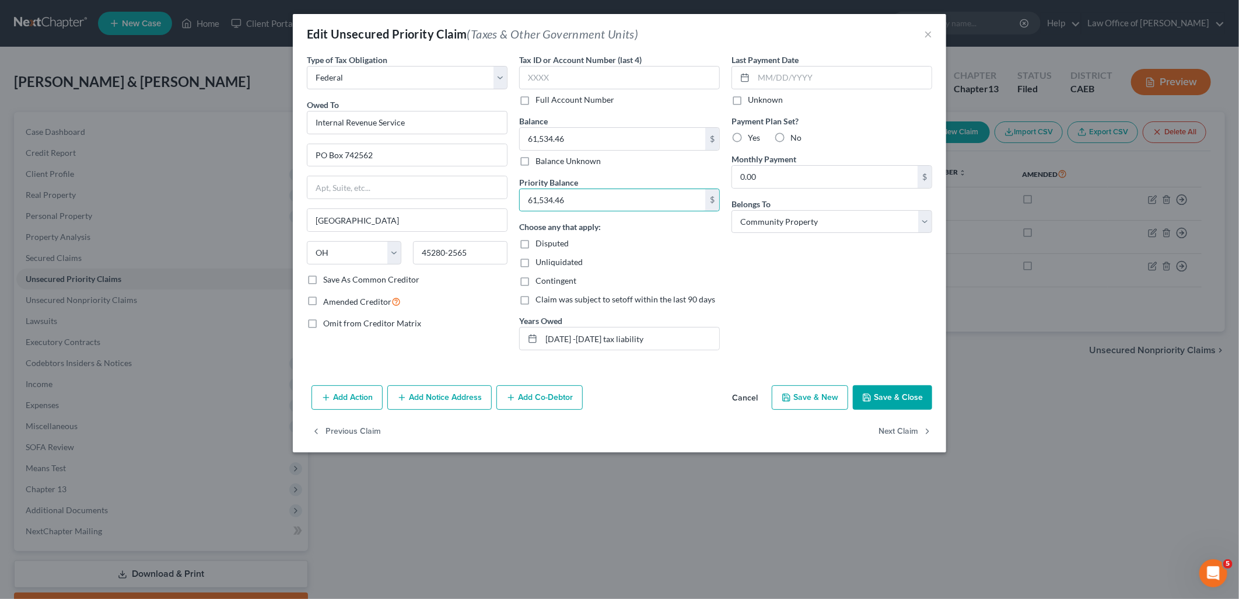
click at [791, 139] on label "No" at bounding box center [796, 138] width 11 height 12
click at [795, 139] on input "No" at bounding box center [799, 136] width 8 height 8
radio input "true"
click at [887, 404] on button "Save & Close" at bounding box center [892, 397] width 79 height 25
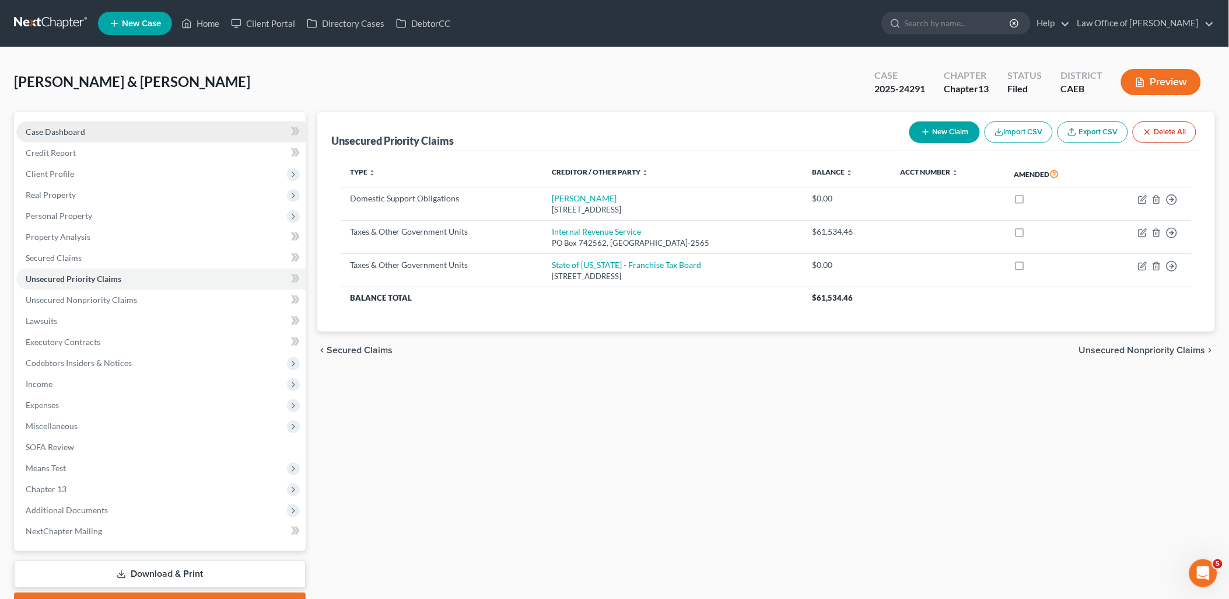
click at [72, 132] on span "Case Dashboard" at bounding box center [56, 132] width 60 height 10
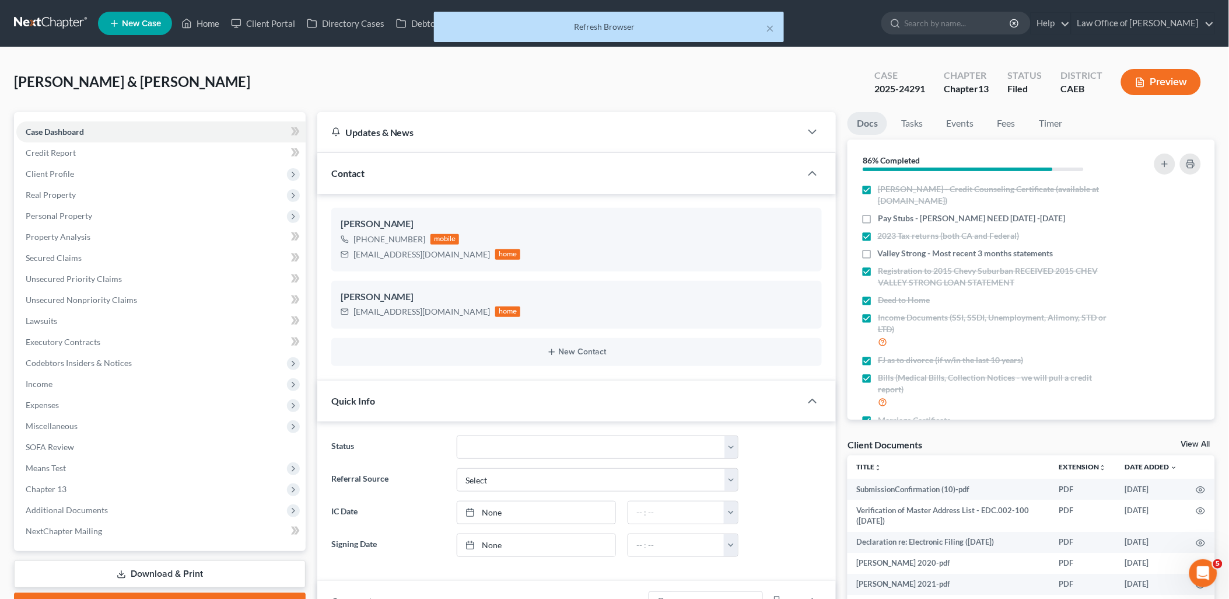
scroll to position [1057, 0]
click at [1197, 445] on link "View All" at bounding box center [1195, 444] width 29 height 8
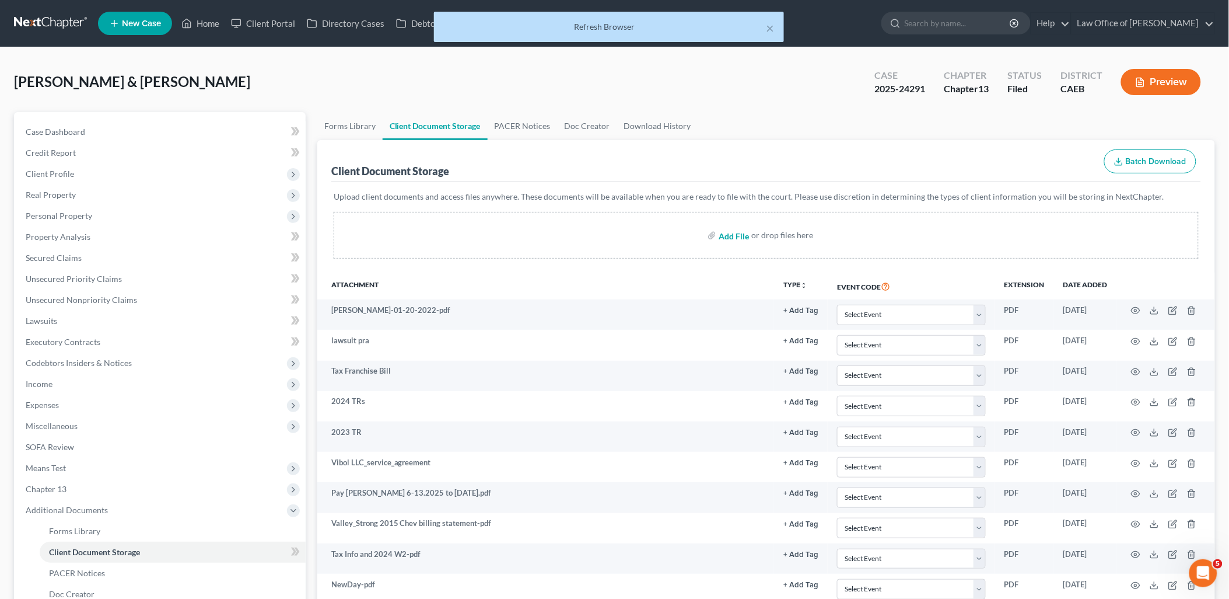
click at [739, 232] on input "file" at bounding box center [733, 235] width 28 height 21
type input "C:\fakepath\[DATE] to [DATE] tax liability.pdf"
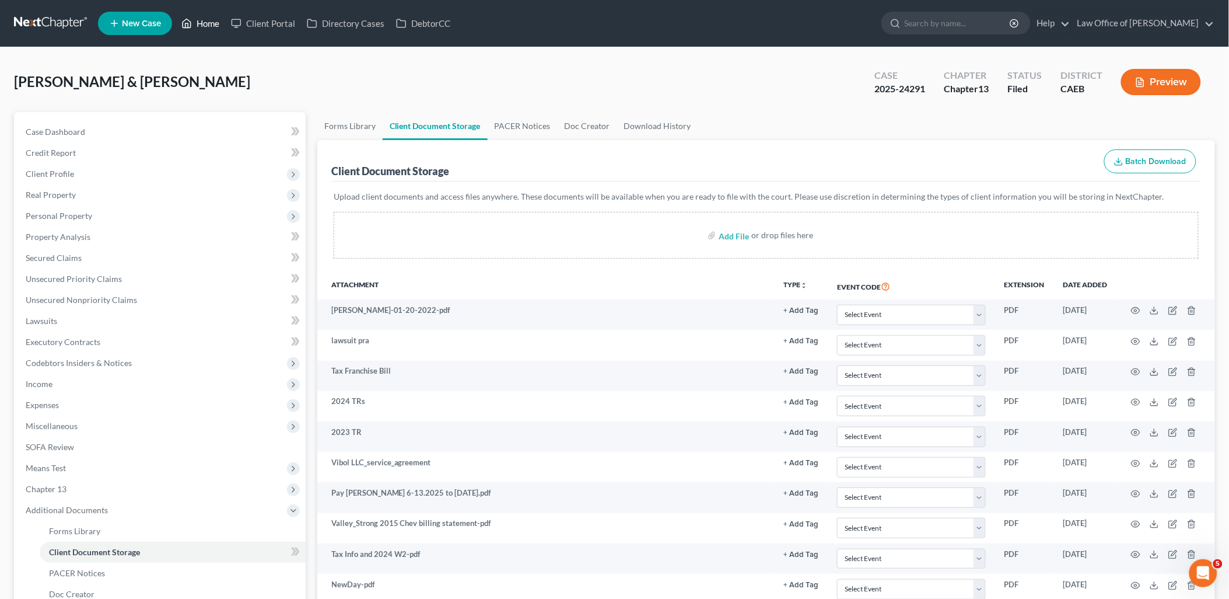
click at [212, 26] on link "Home" at bounding box center [201, 23] width 50 height 21
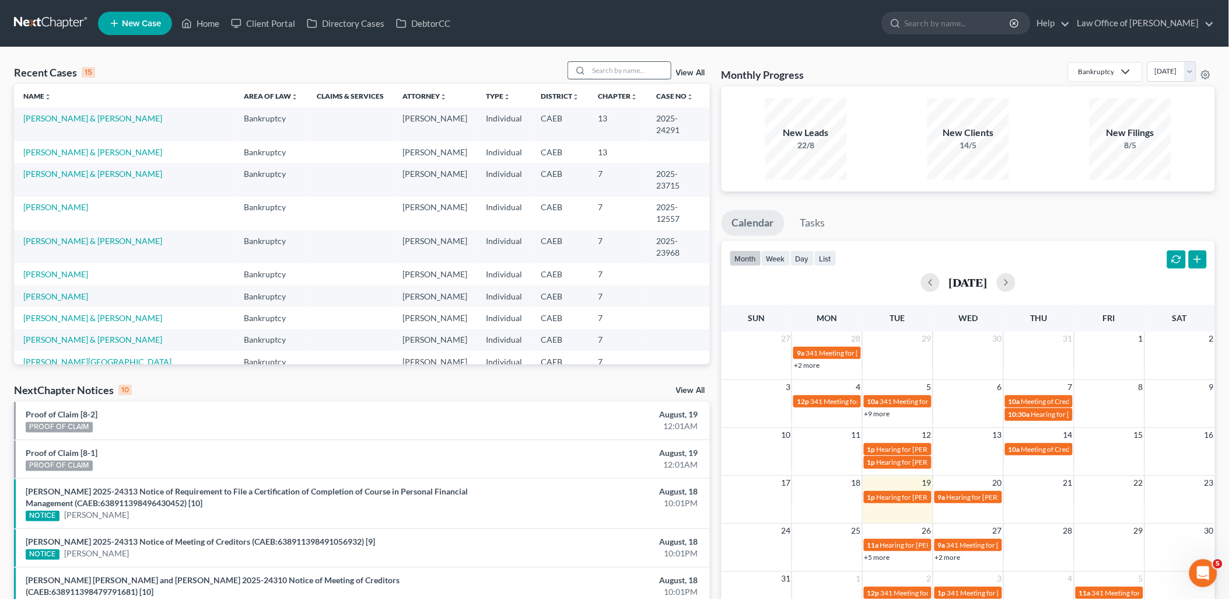
click at [613, 74] on input "search" at bounding box center [630, 70] width 82 height 17
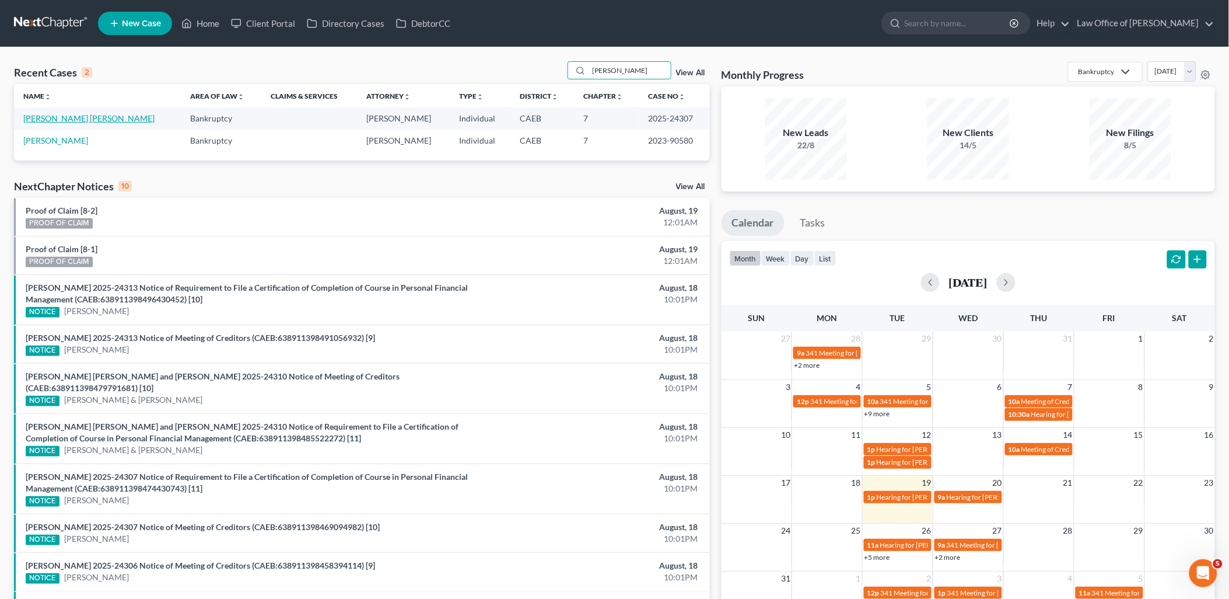
type input "[PERSON_NAME]"
click at [38, 119] on link "[PERSON_NAME] [PERSON_NAME]" at bounding box center [88, 118] width 131 height 10
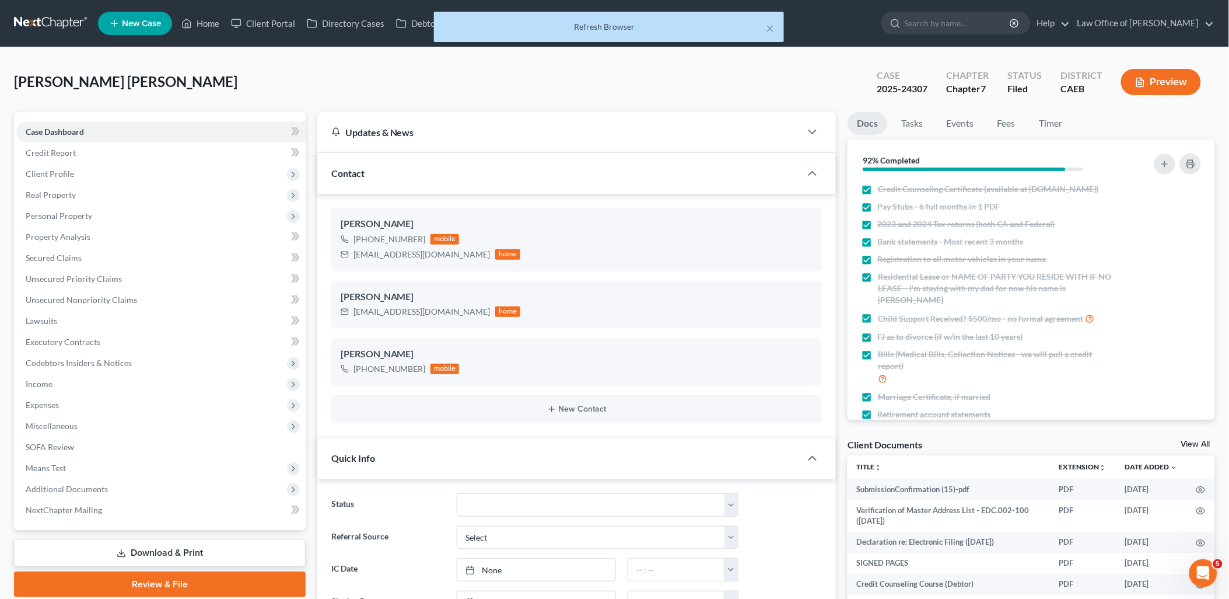
scroll to position [1263, 0]
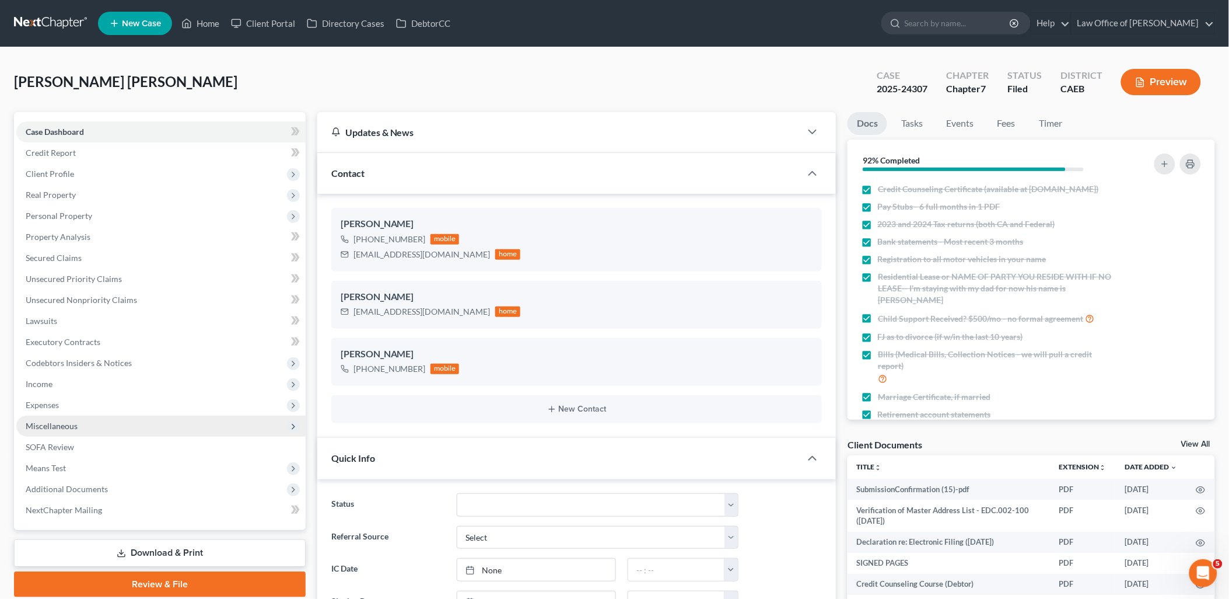
click at [50, 421] on span "Miscellaneous" at bounding box center [52, 426] width 52 height 10
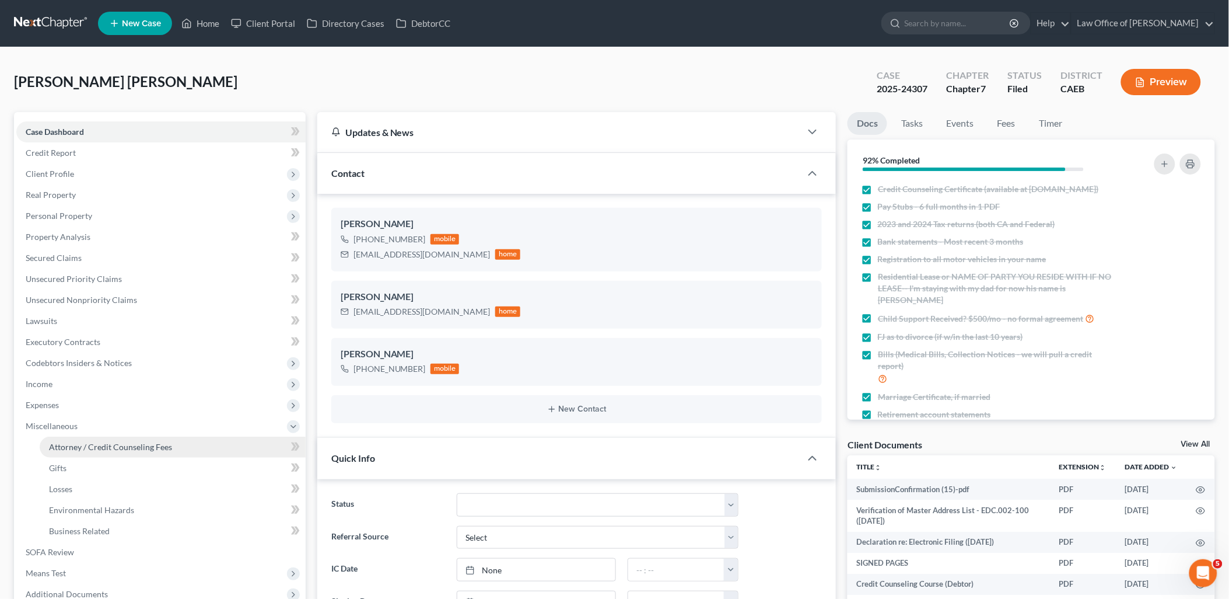
click at [67, 446] on span "Attorney / Credit Counseling Fees" at bounding box center [110, 447] width 123 height 10
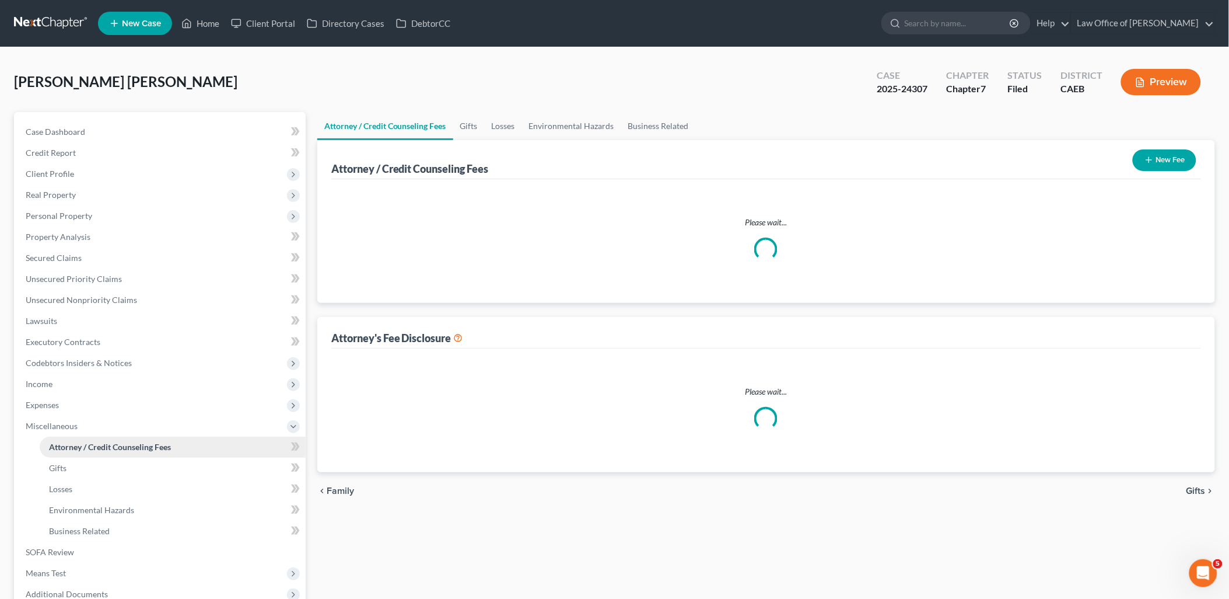
select select "0"
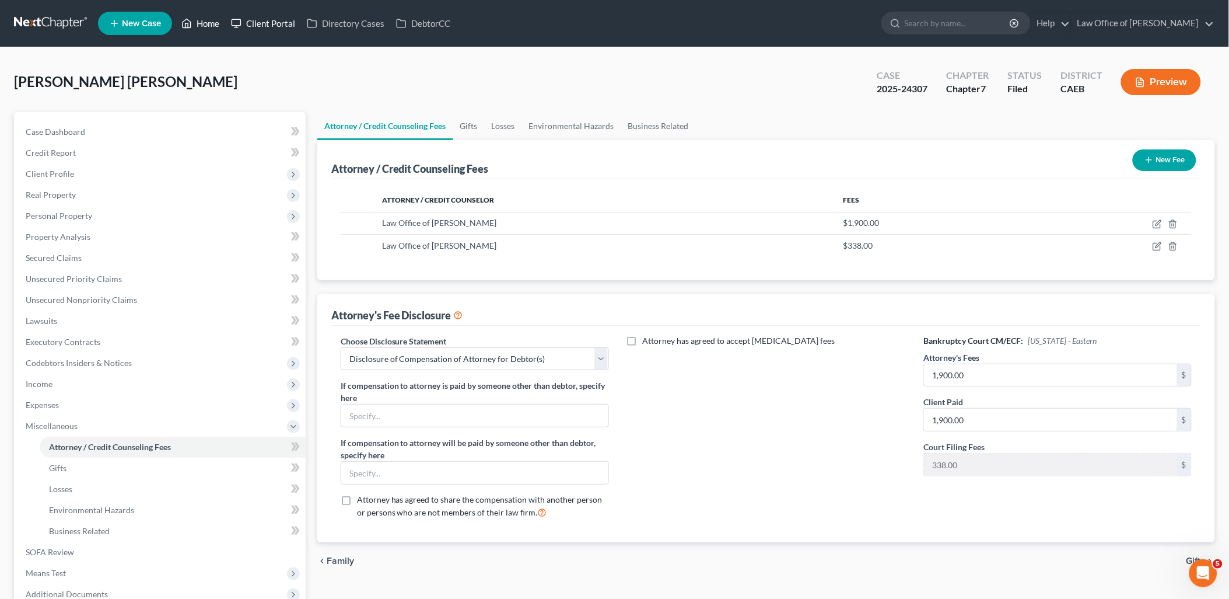
drag, startPoint x: 208, startPoint y: 20, endPoint x: 232, endPoint y: 23, distance: 24.2
click at [208, 20] on link "Home" at bounding box center [201, 23] width 50 height 21
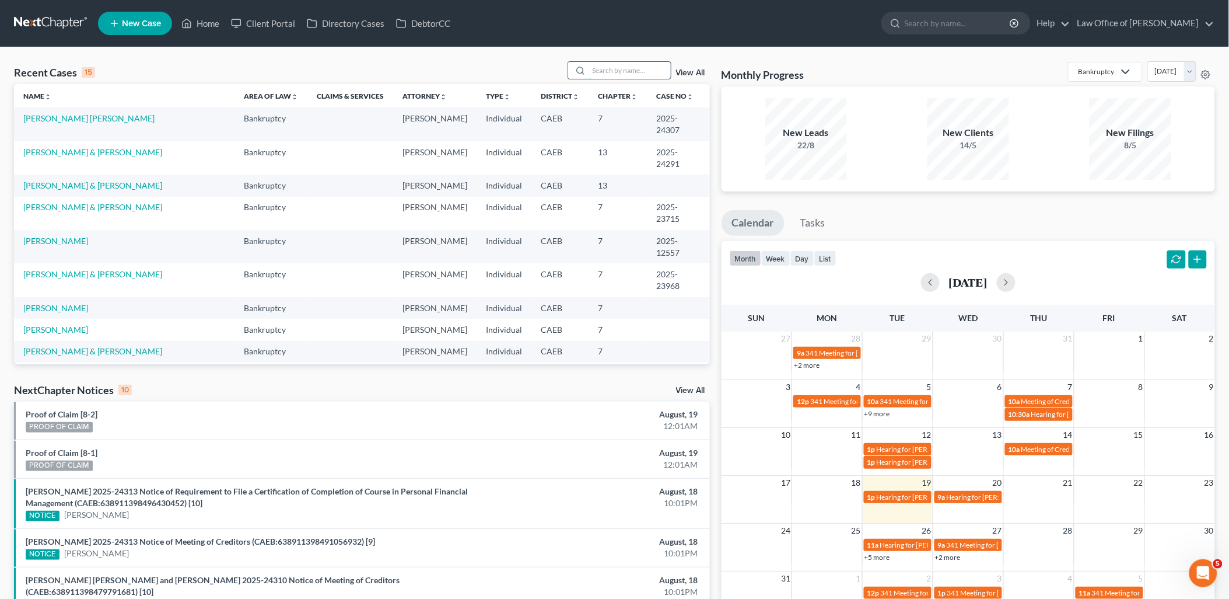
click at [652, 70] on input "search" at bounding box center [630, 70] width 82 height 17
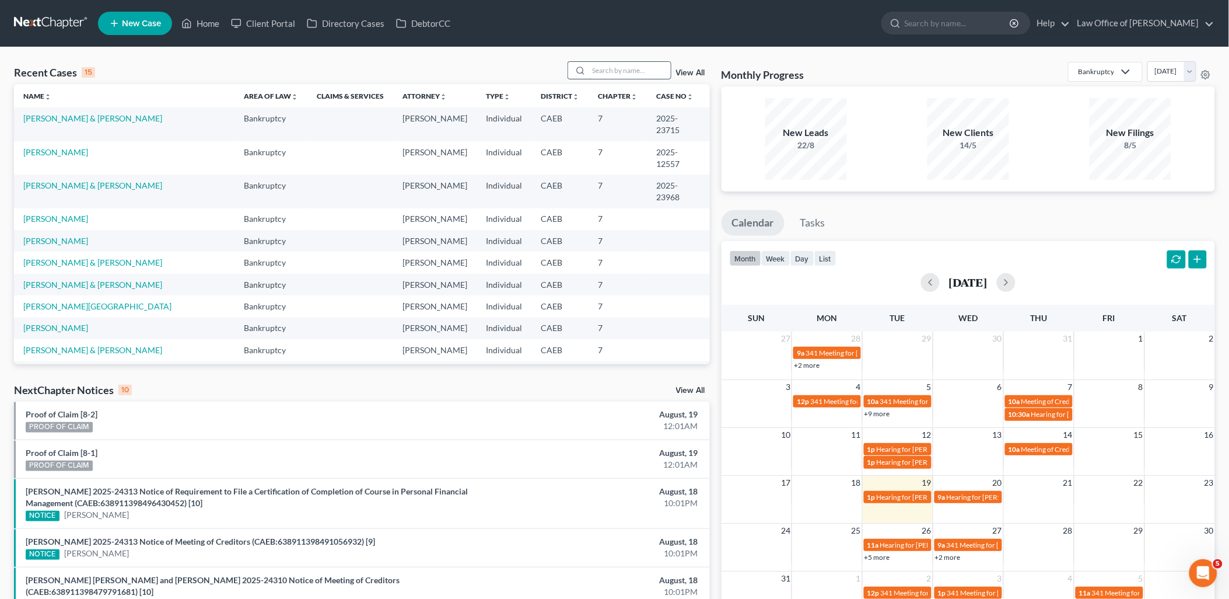
click at [641, 75] on input "search" at bounding box center [630, 70] width 82 height 17
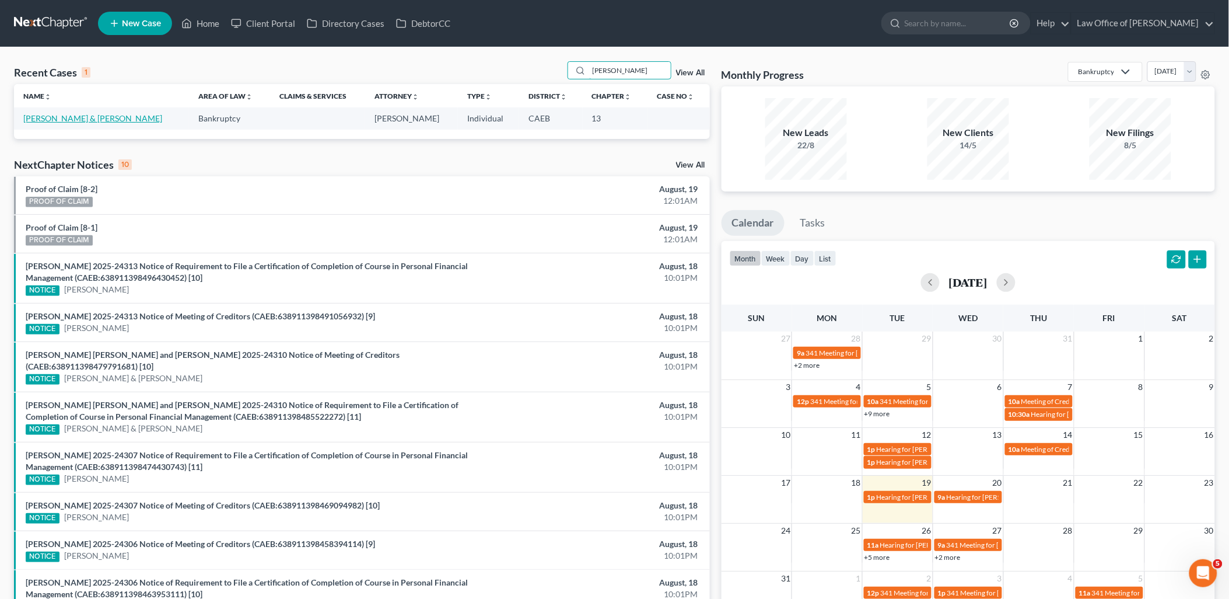
type input "[PERSON_NAME]"
click at [70, 120] on link "[PERSON_NAME] & [PERSON_NAME]" at bounding box center [92, 118] width 139 height 10
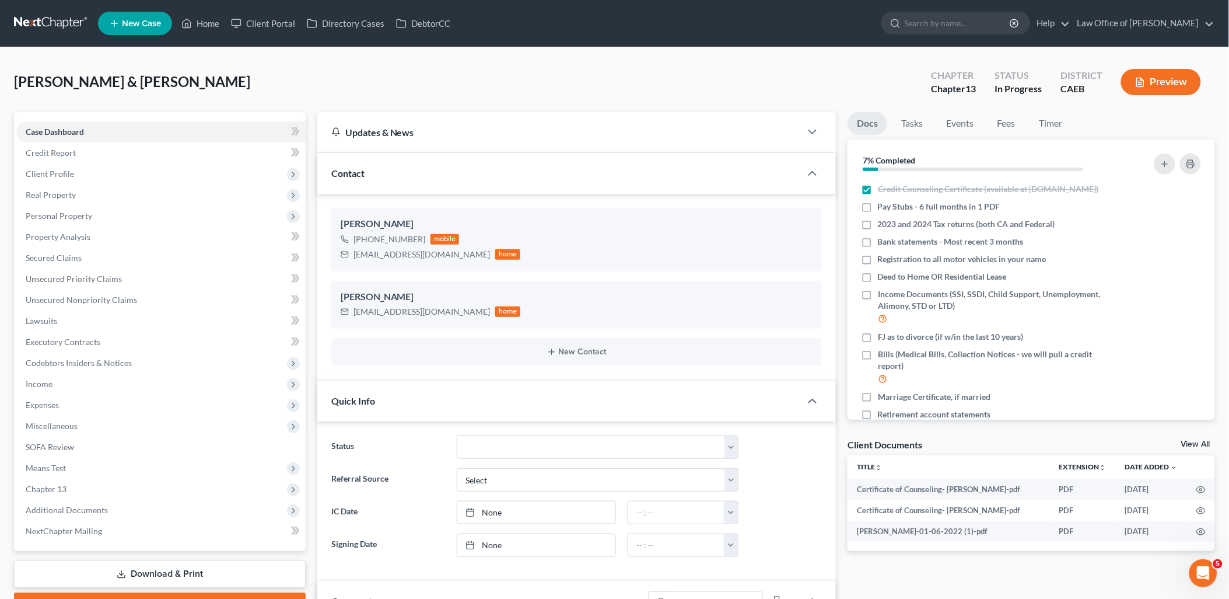
click at [1197, 445] on link "View All" at bounding box center [1195, 444] width 29 height 8
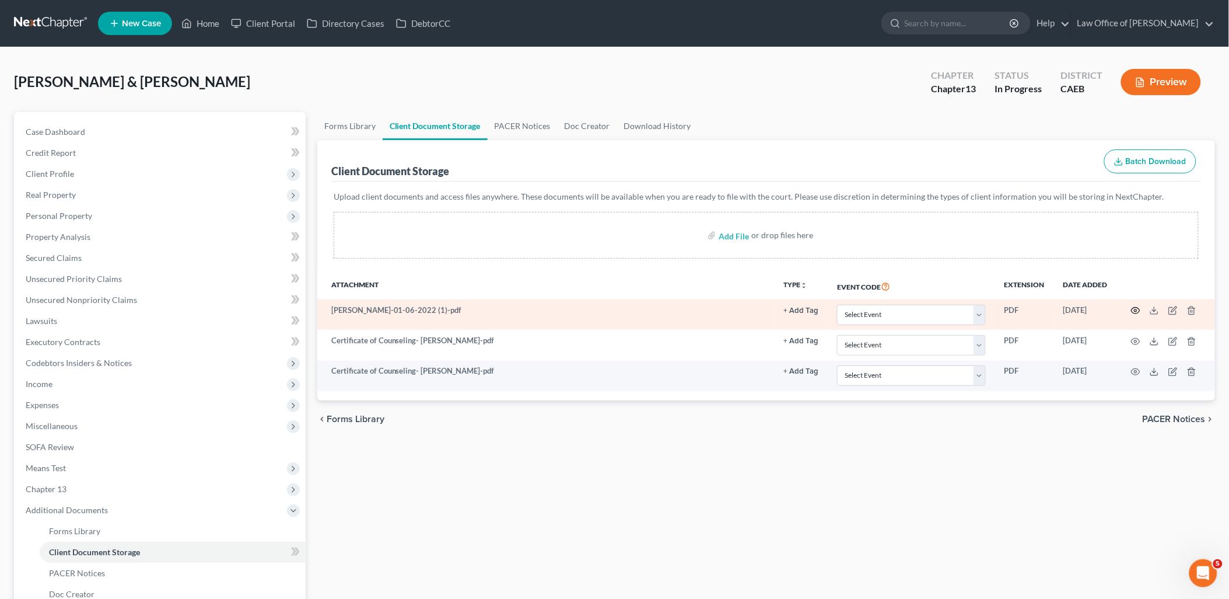
click at [1140, 310] on icon "button" at bounding box center [1136, 310] width 9 height 6
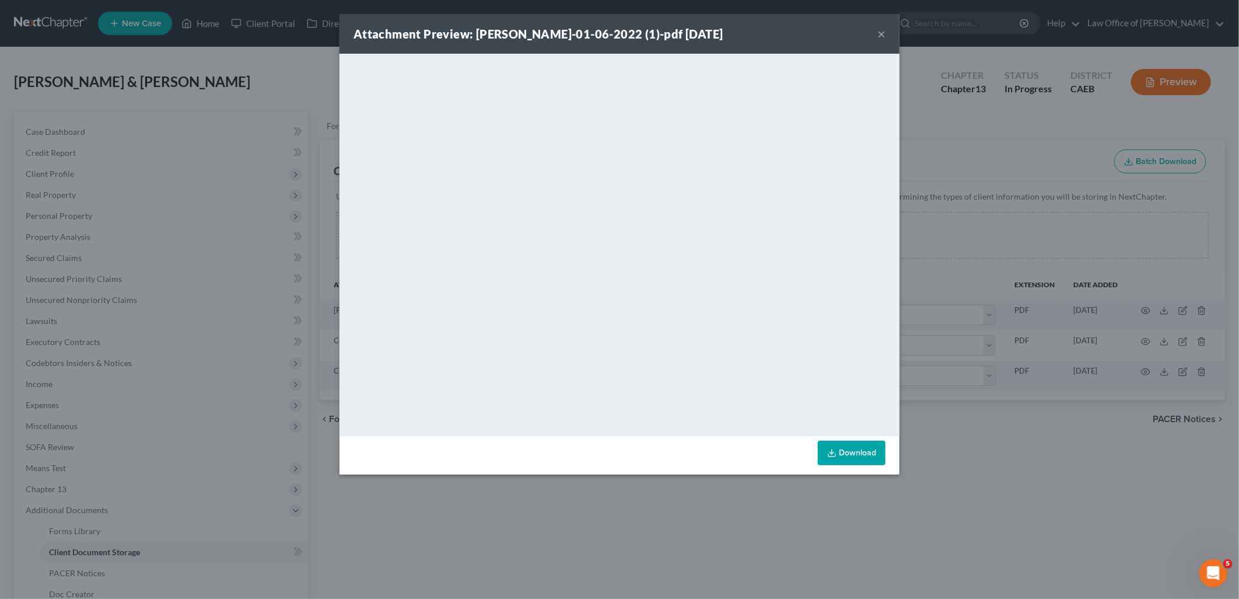
click at [878, 35] on button "×" at bounding box center [881, 34] width 8 height 14
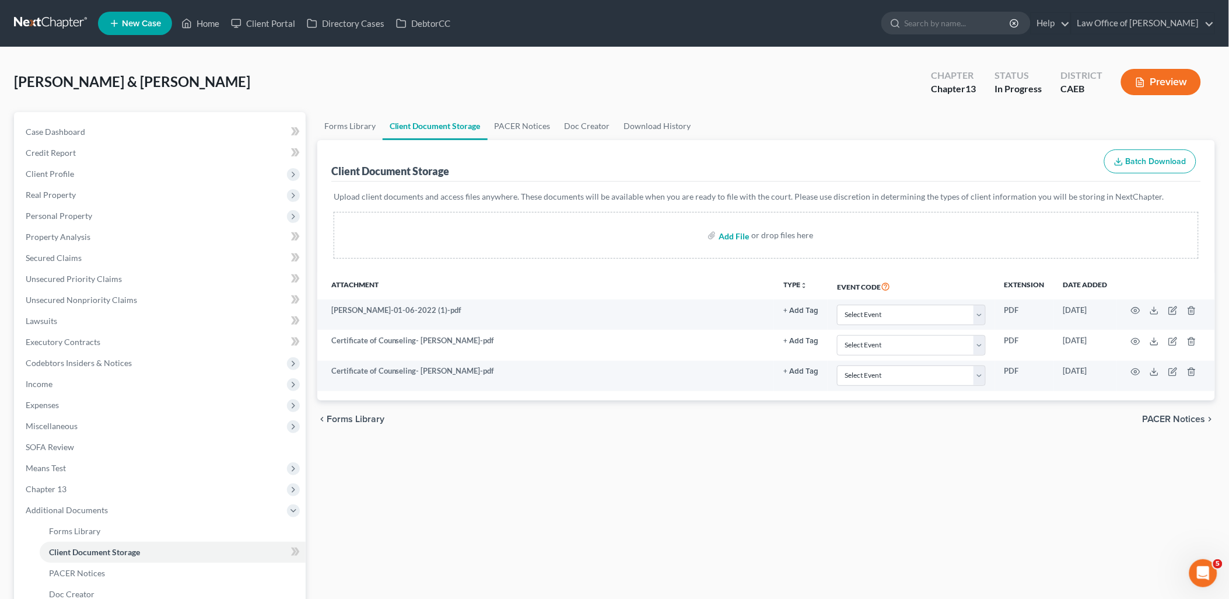
click at [734, 232] on input "file" at bounding box center [733, 235] width 28 height 21
type input "C:\fakepath\Pay Stubs thorugh 7.31.2025"
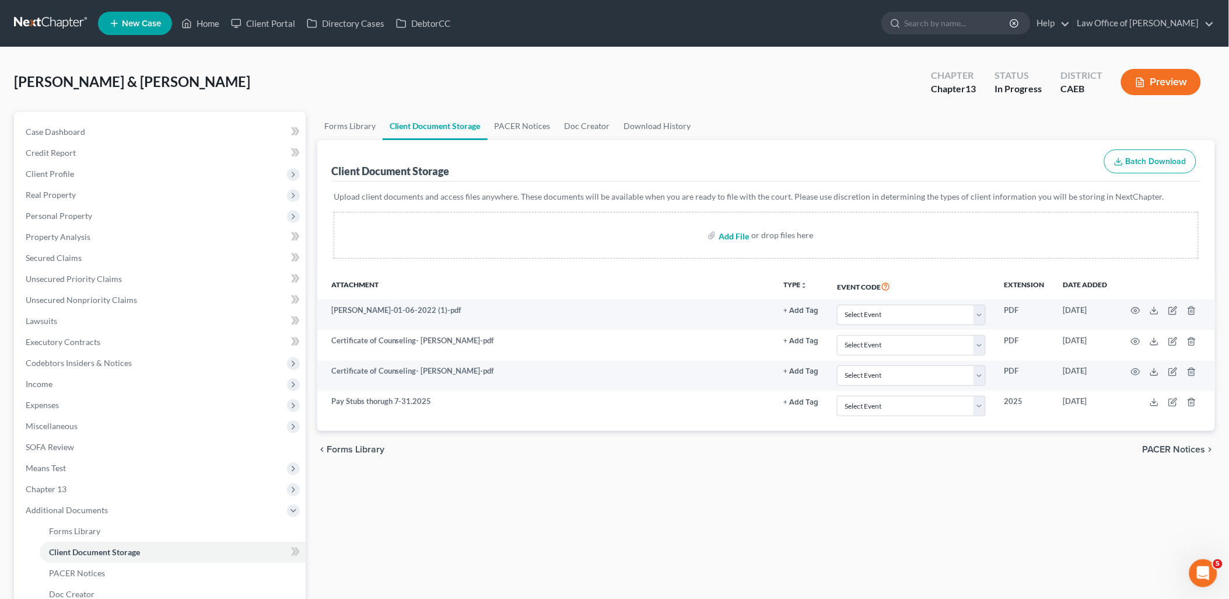
click at [734, 232] on input "file" at bounding box center [733, 235] width 28 height 21
type input "C:\fakepath\Capital_One_Truck.pdf"
click at [730, 229] on input "file" at bounding box center [733, 235] width 28 height 21
type input "C:\fakepath\Mortgage Billing Statement.pdf"
